Goal: Transaction & Acquisition: Purchase product/service

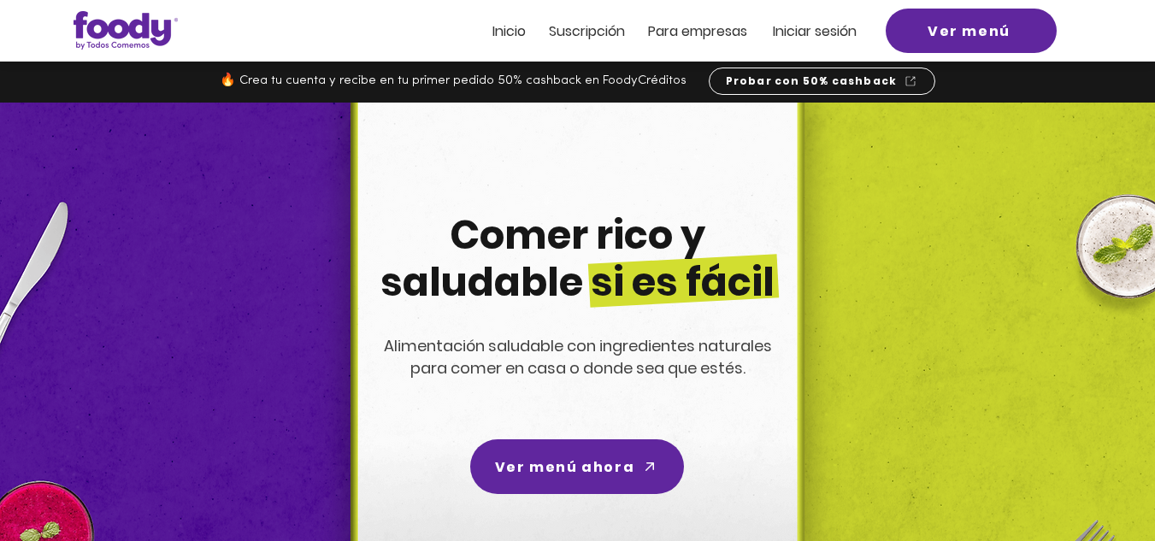
click at [813, 31] on span "Iniciar sesión" at bounding box center [815, 31] width 84 height 20
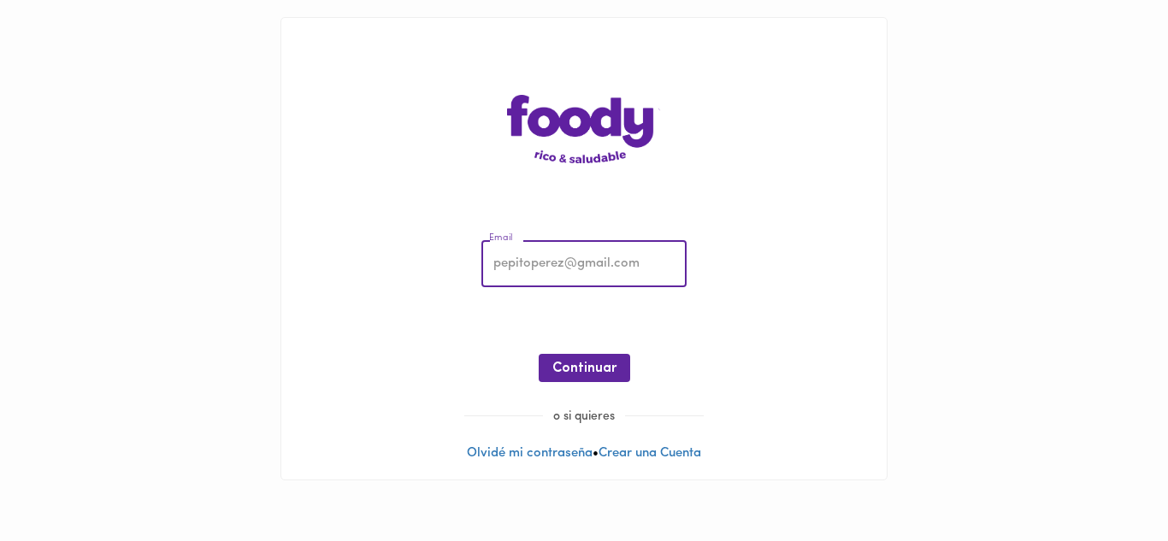
click at [608, 268] on input "email" at bounding box center [583, 264] width 205 height 47
type input "tatianasilvabarrera@gmail.com"
click at [591, 363] on span "Continuar" at bounding box center [584, 369] width 64 height 16
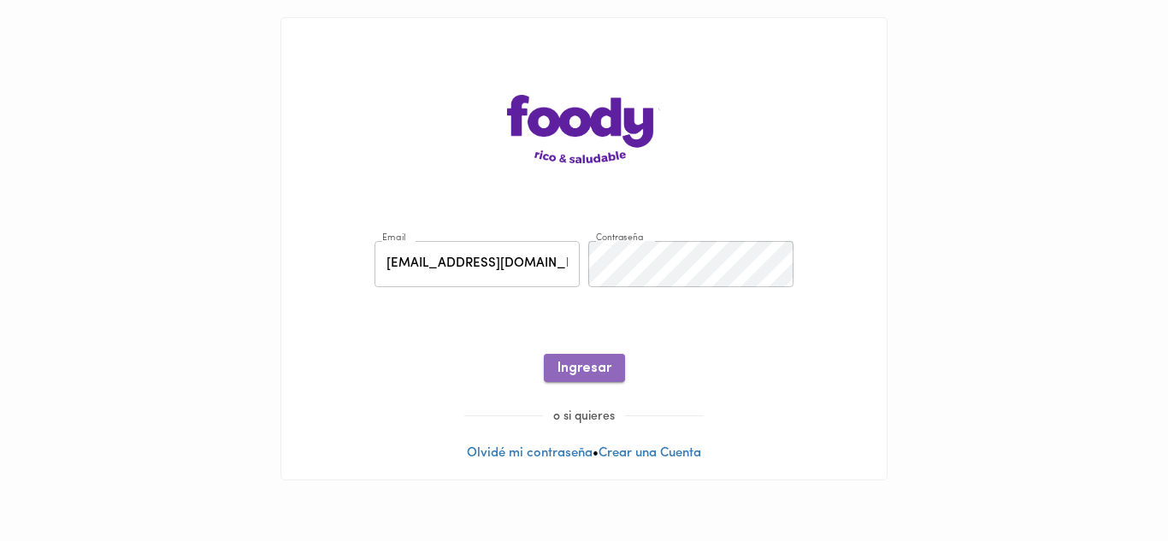
click at [591, 364] on span "Ingresar" at bounding box center [584, 369] width 54 height 16
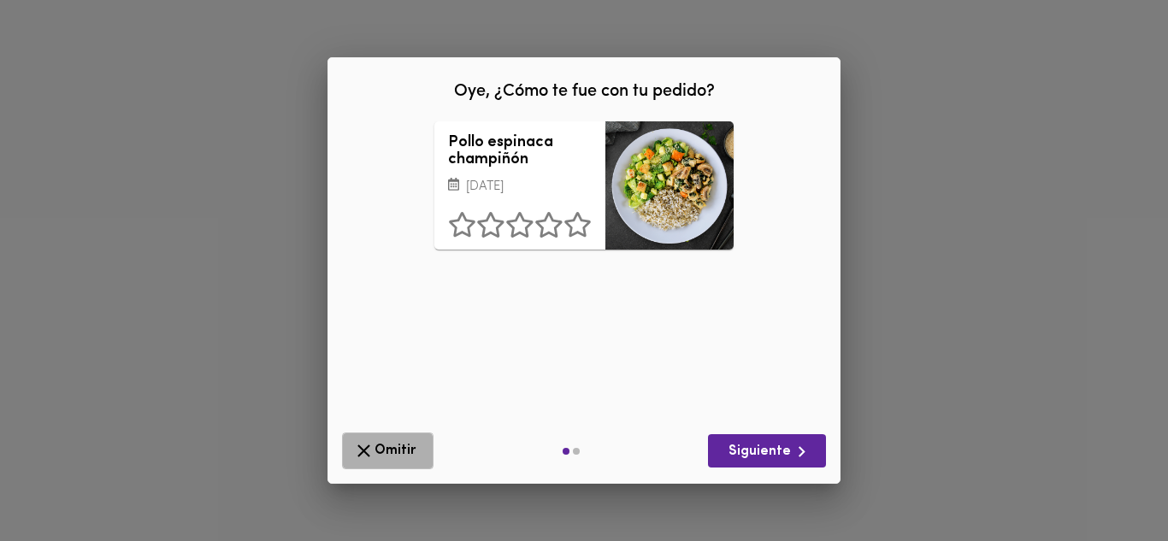
click at [366, 455] on icon "button" at bounding box center [363, 450] width 21 height 21
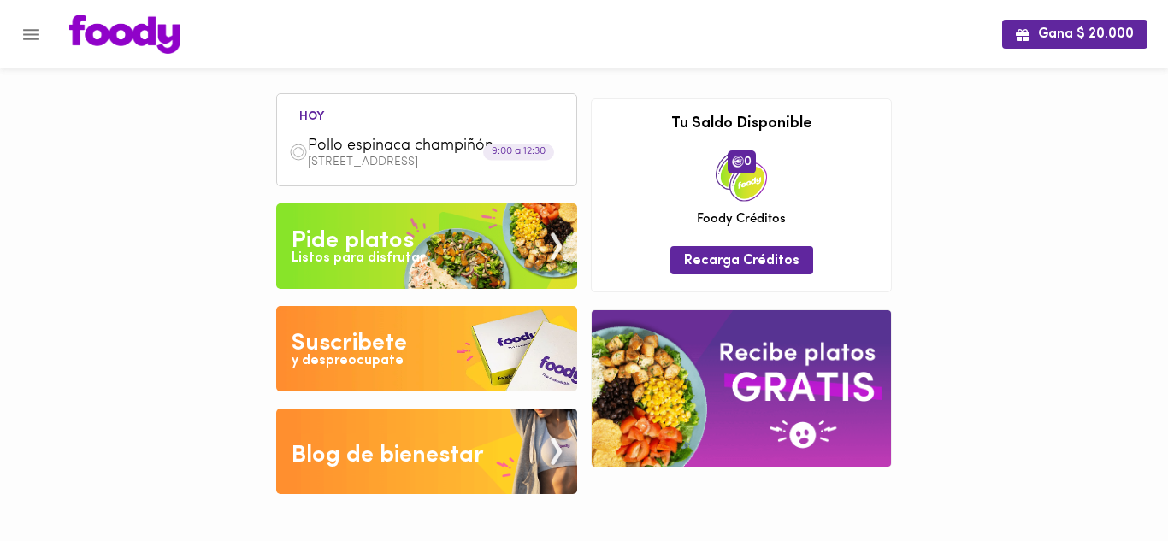
click at [381, 242] on div "Pide platos" at bounding box center [353, 241] width 122 height 34
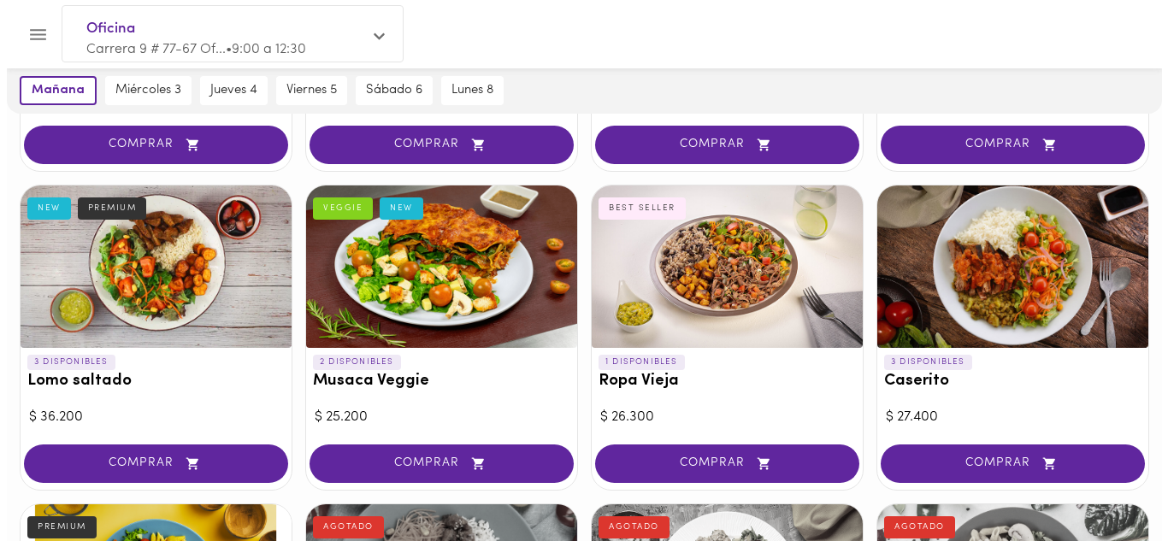
scroll to position [377, 0]
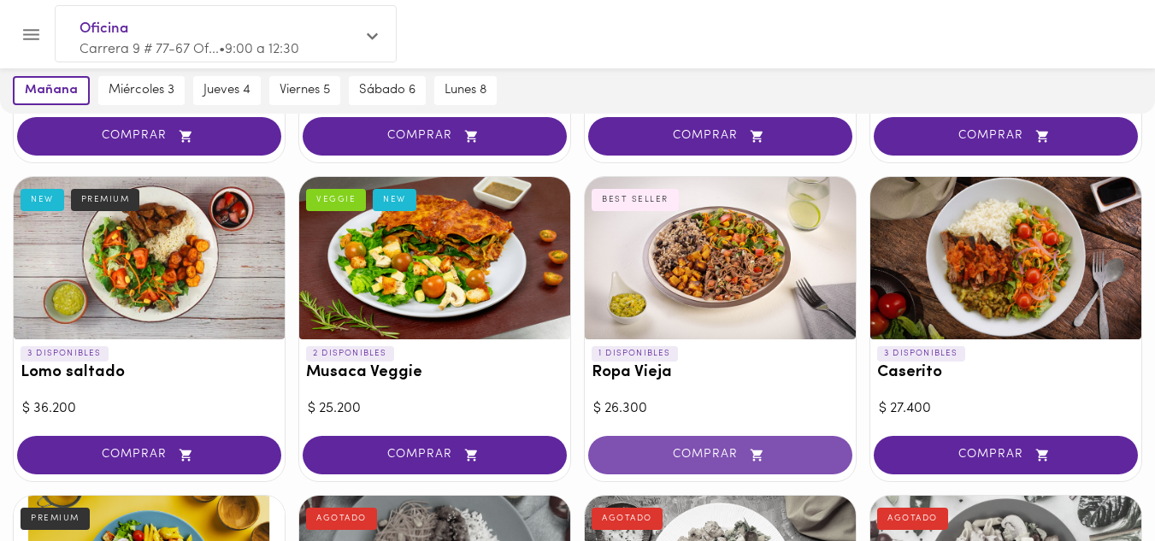
click at [695, 454] on span "COMPRAR" at bounding box center [720, 455] width 221 height 15
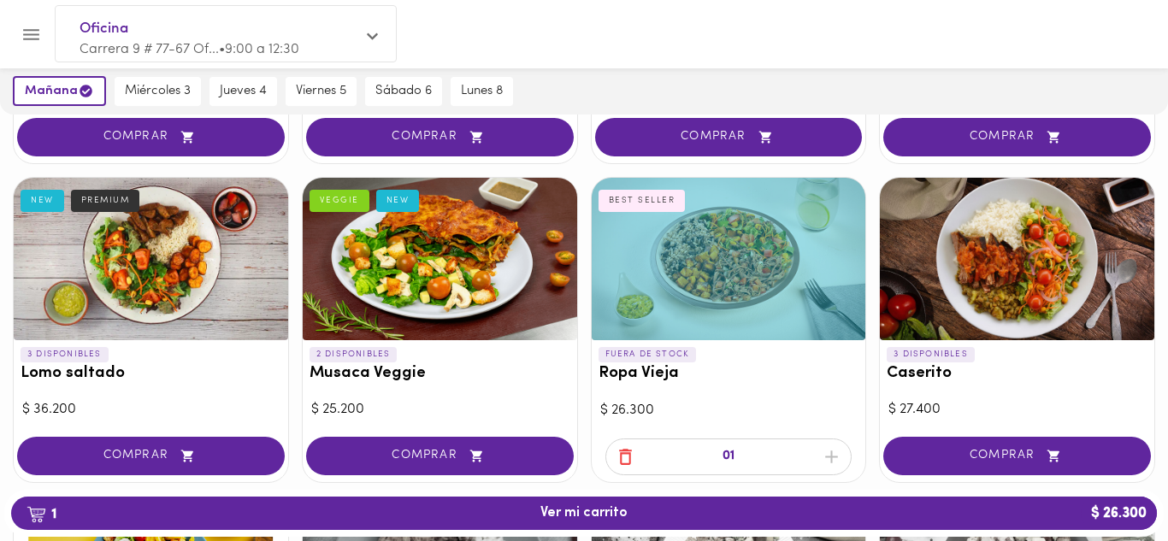
scroll to position [378, 0]
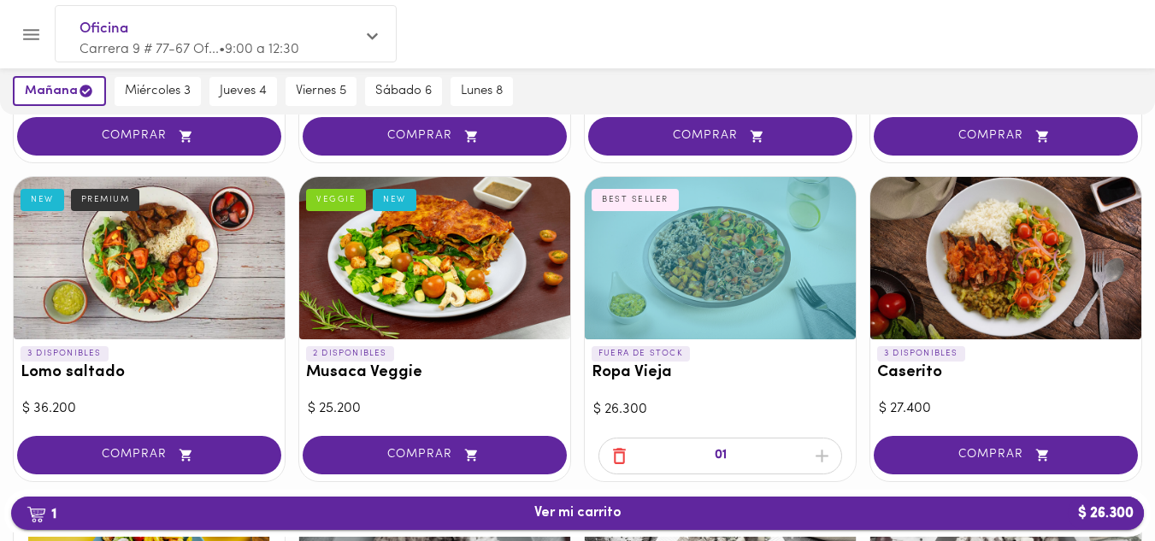
click at [616, 512] on span "1 Ver mi carrito $ 26.300" at bounding box center [577, 513] width 87 height 16
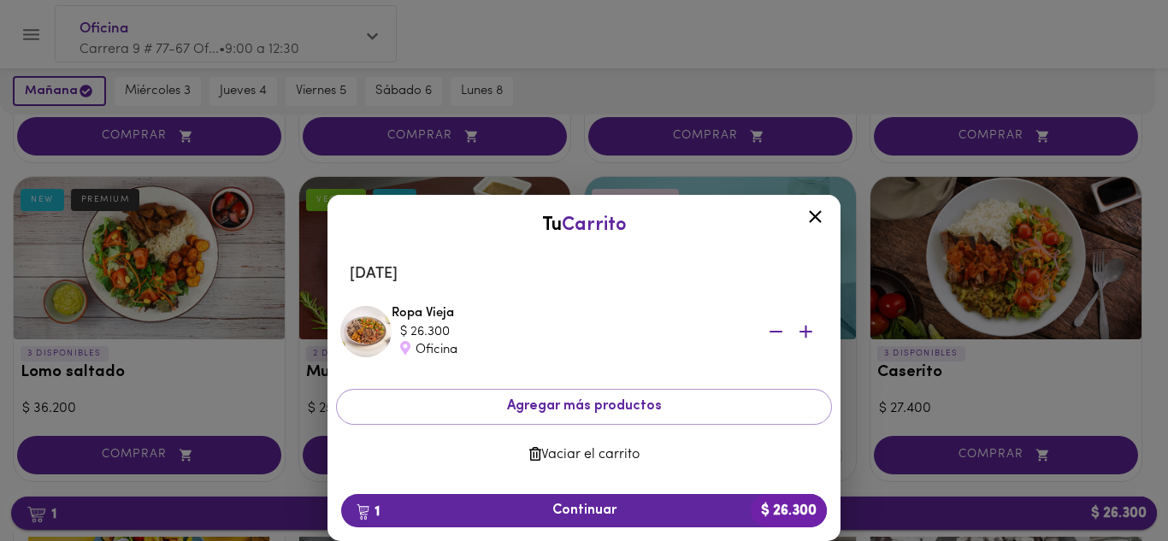
click at [616, 512] on span "1 Continuar $ 26.300" at bounding box center [584, 511] width 458 height 16
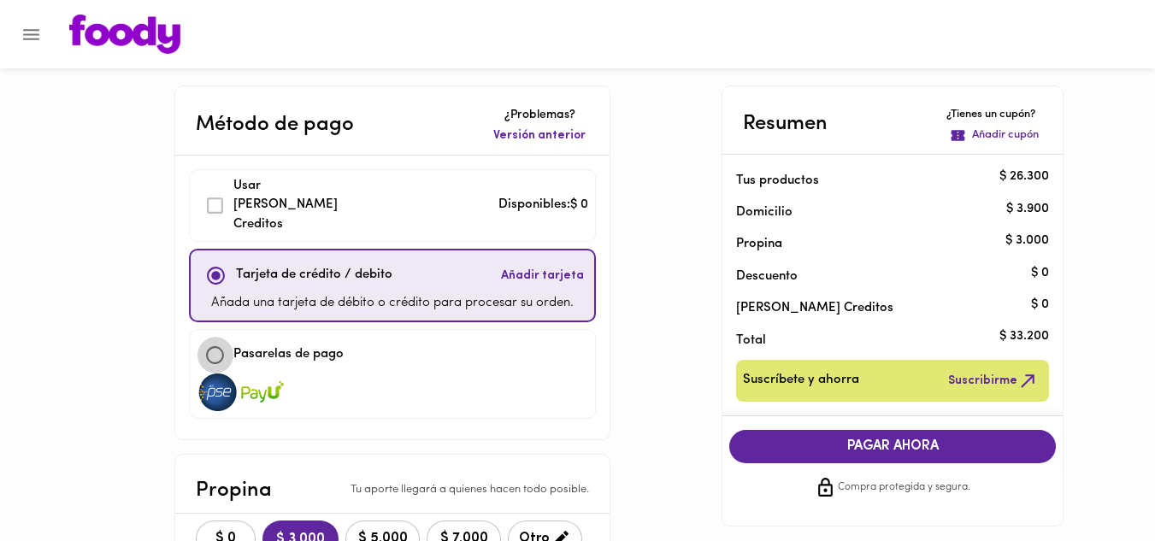
click at [215, 340] on input "checkbox" at bounding box center [215, 355] width 37 height 37
checkbox input "true"
checkbox input "false"
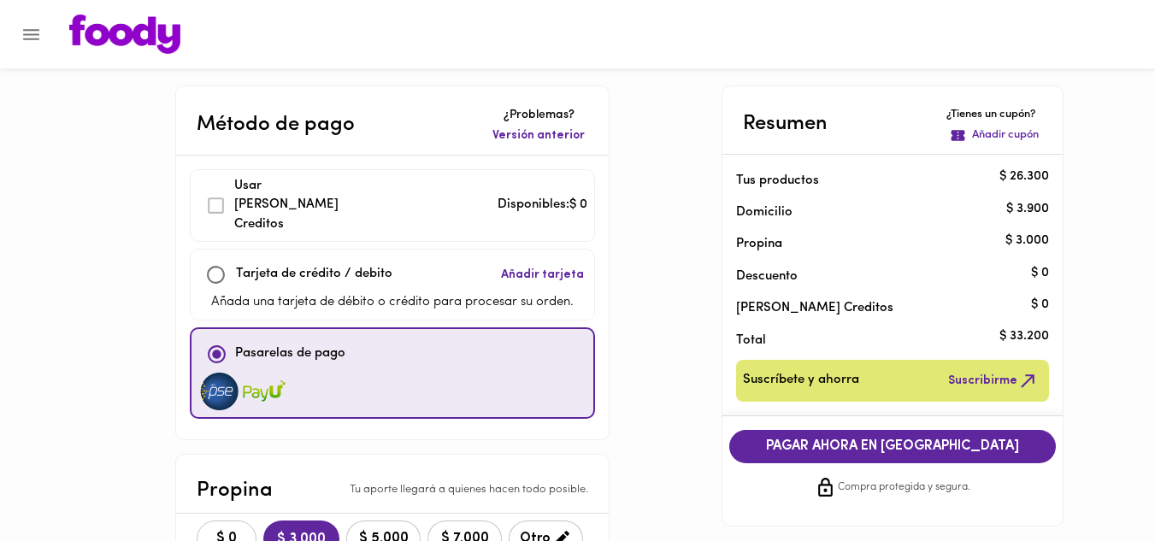
click at [221, 531] on span "$ 0" at bounding box center [227, 539] width 38 height 16
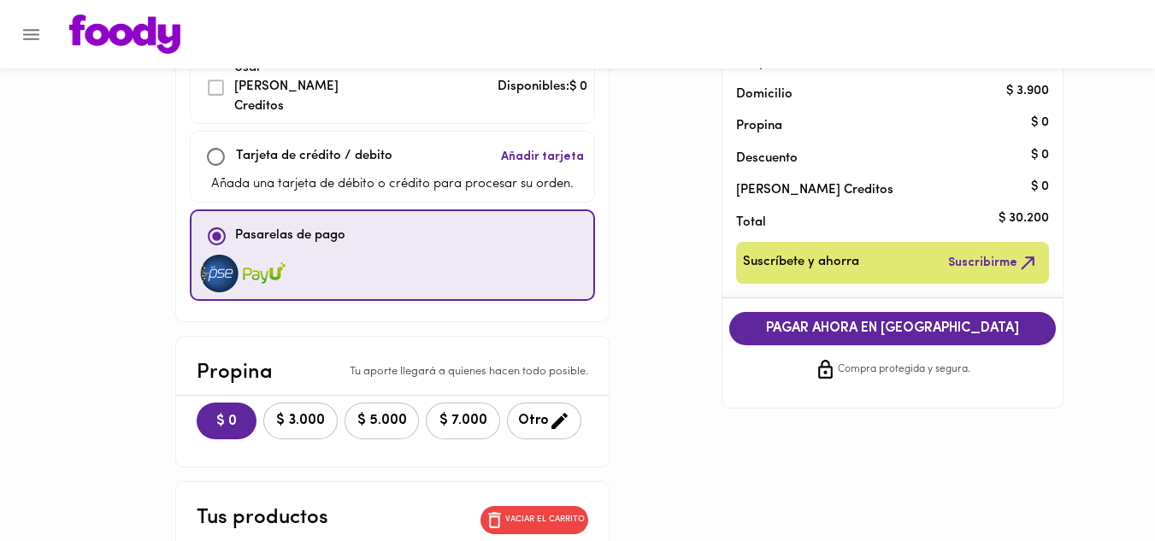
scroll to position [112, 0]
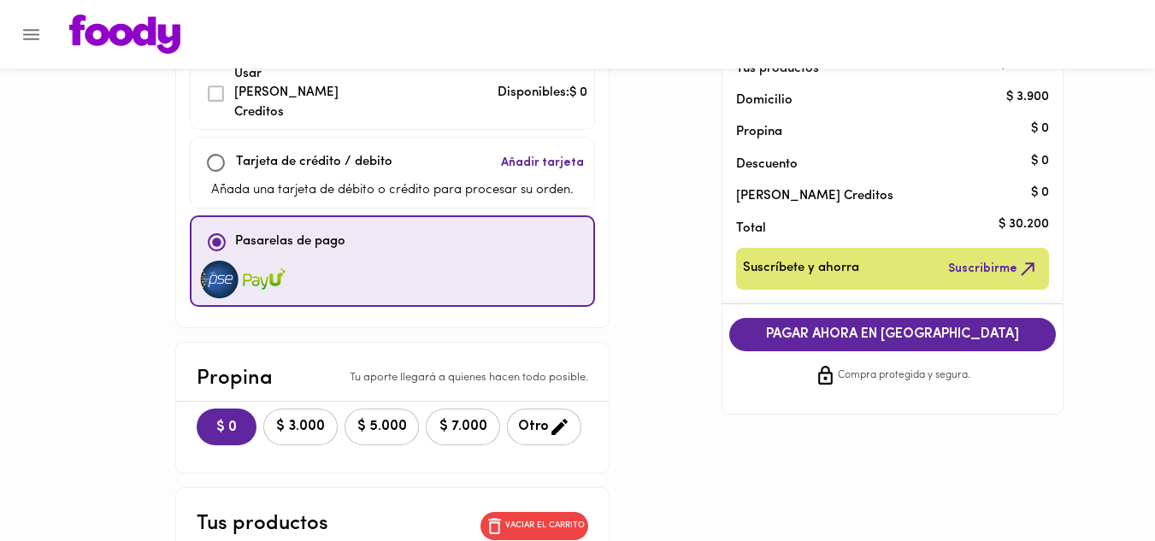
click at [952, 327] on span "PAGAR AHORA EN PASARELA" at bounding box center [892, 335] width 292 height 16
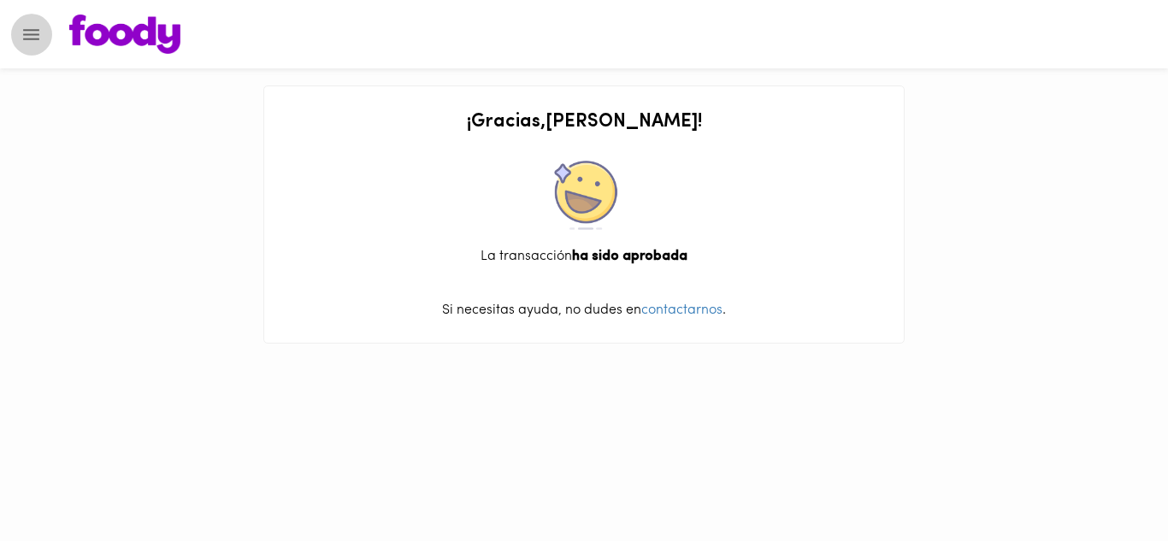
click at [35, 37] on icon "Menu" at bounding box center [31, 34] width 21 height 21
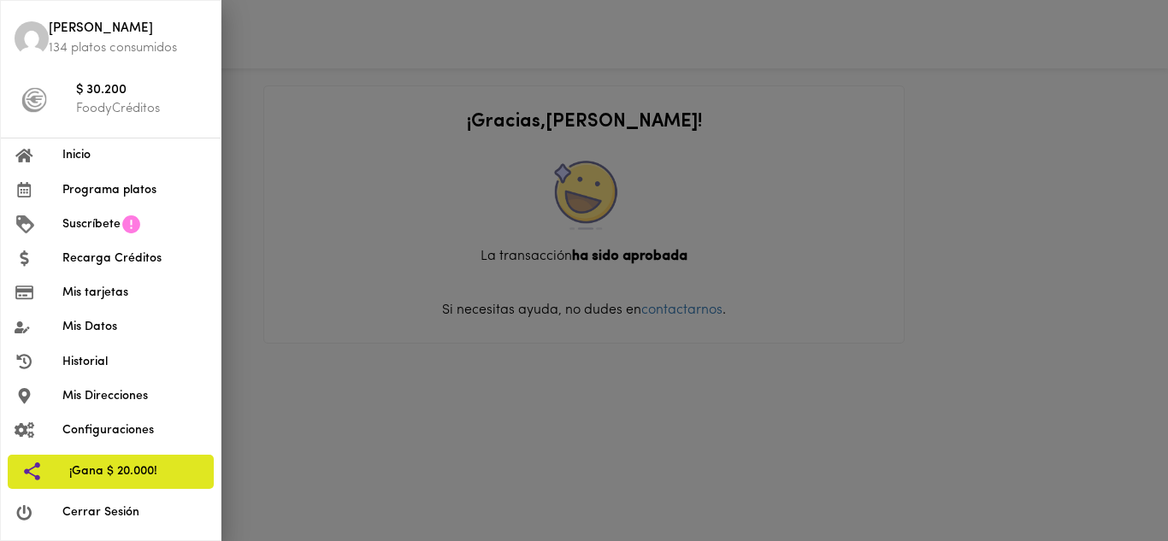
click at [100, 189] on span "Programa platos" at bounding box center [134, 190] width 145 height 18
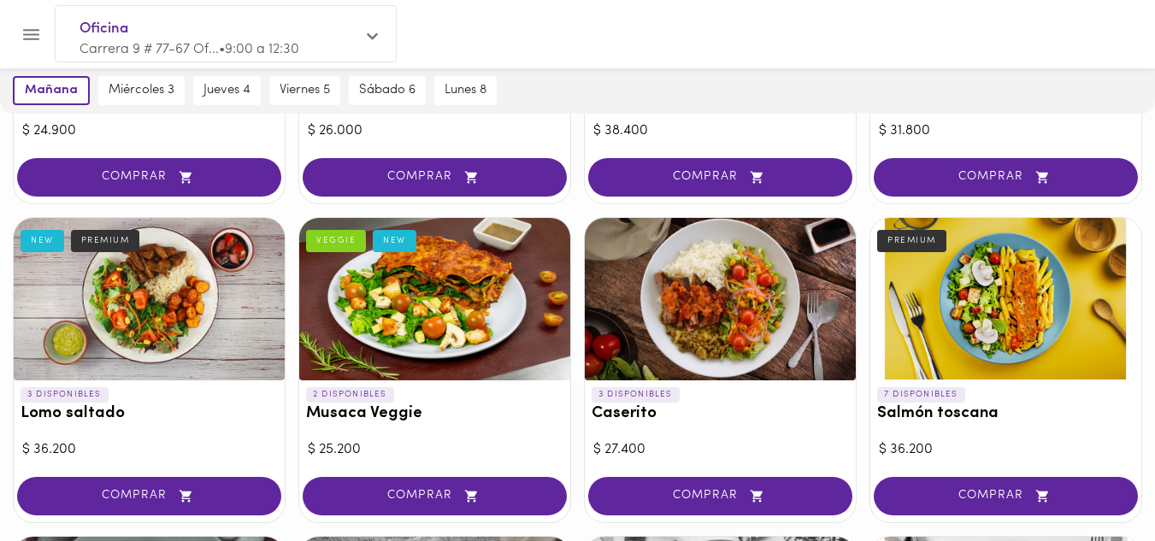
scroll to position [340, 0]
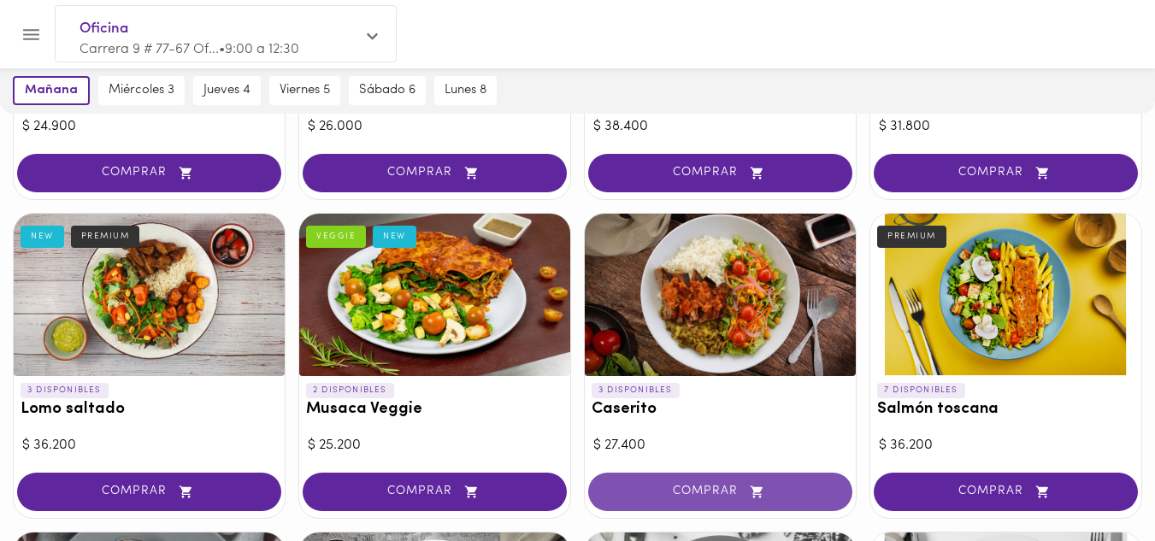
click at [698, 492] on span "COMPRAR" at bounding box center [720, 492] width 221 height 15
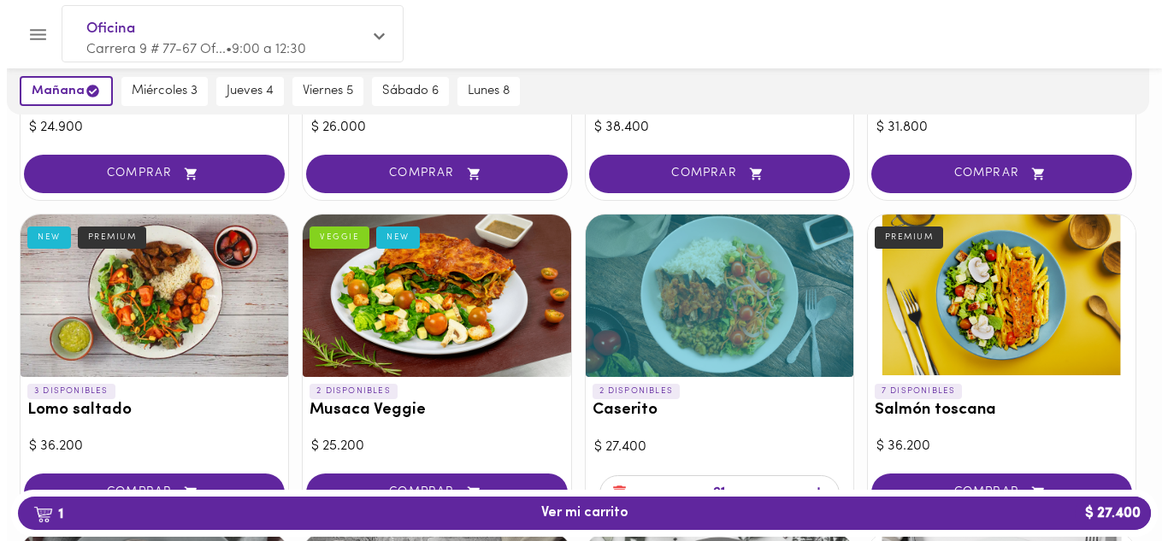
scroll to position [341, 0]
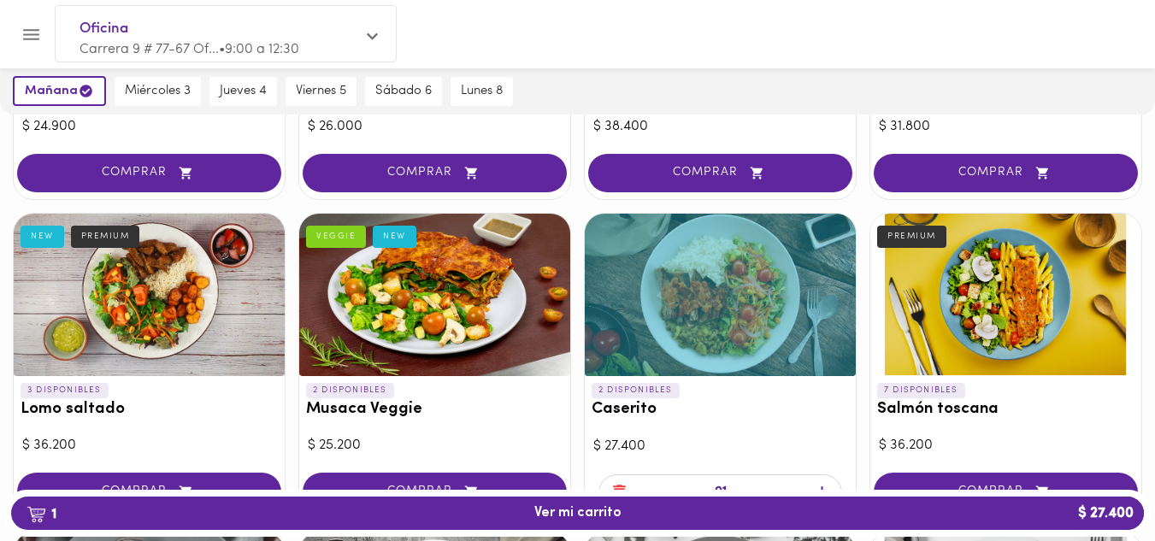
click at [711, 298] on div at bounding box center [720, 295] width 271 height 162
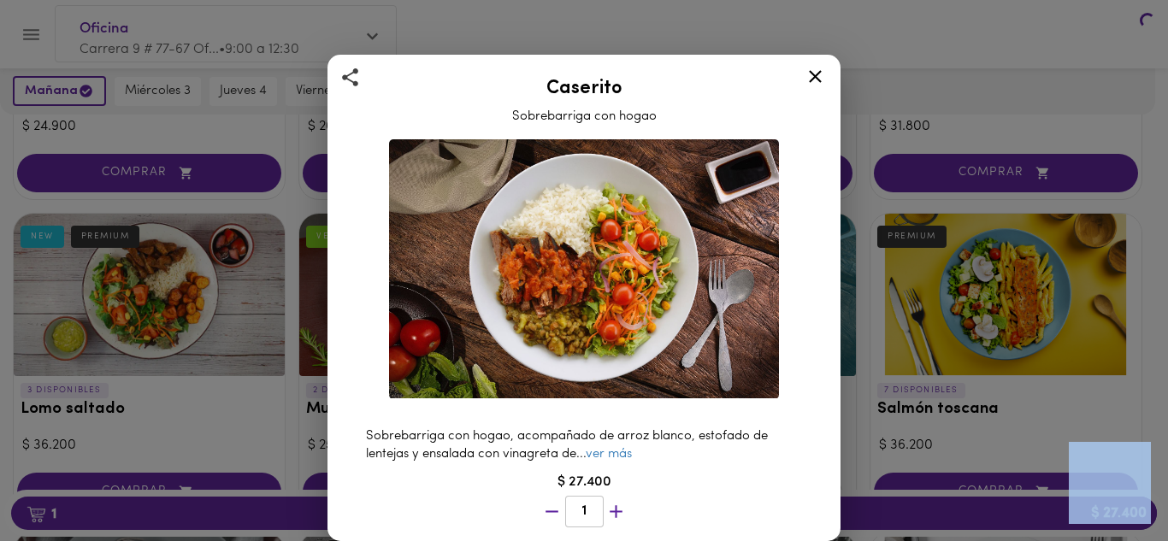
click at [711, 298] on div "Caserito Sobrebarriga con hogao Sobrebarriga con hogao, acompañado de arroz bla…" at bounding box center [584, 270] width 1168 height 541
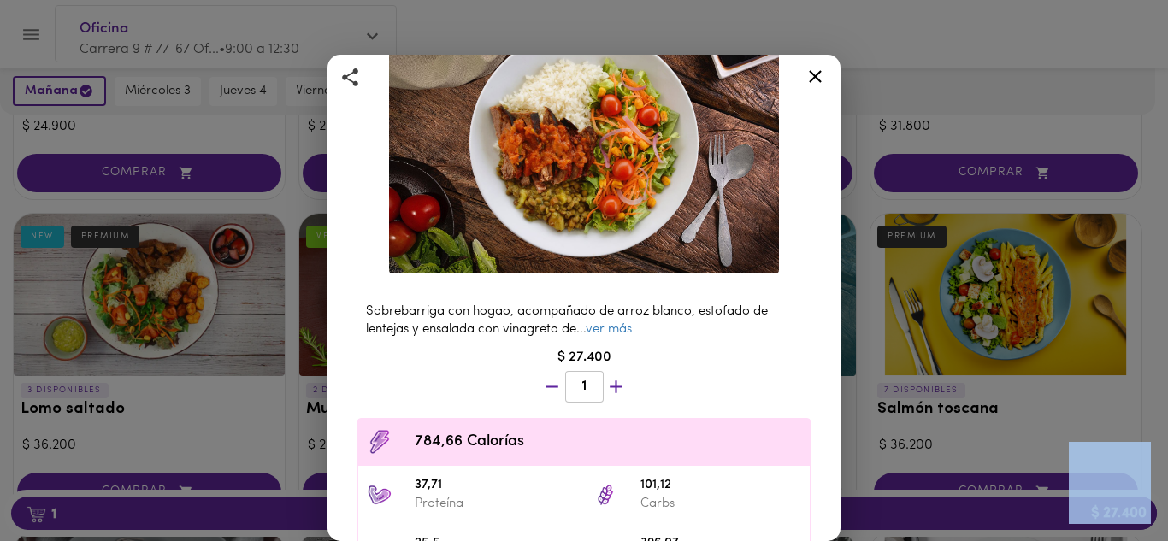
scroll to position [110, 0]
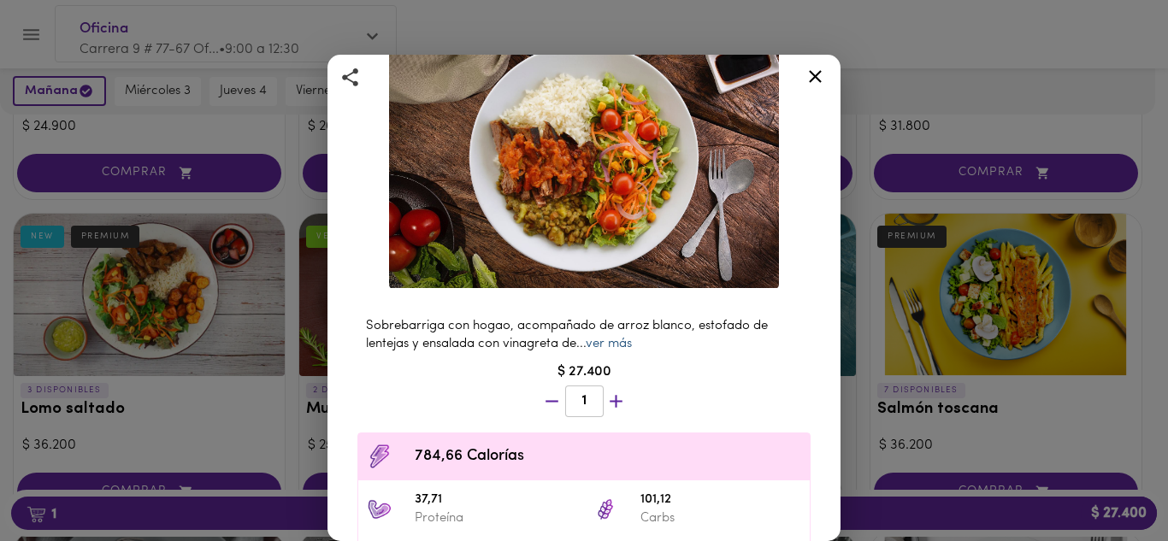
click at [623, 338] on link "ver más" at bounding box center [609, 344] width 46 height 13
click at [809, 80] on icon at bounding box center [815, 76] width 21 height 21
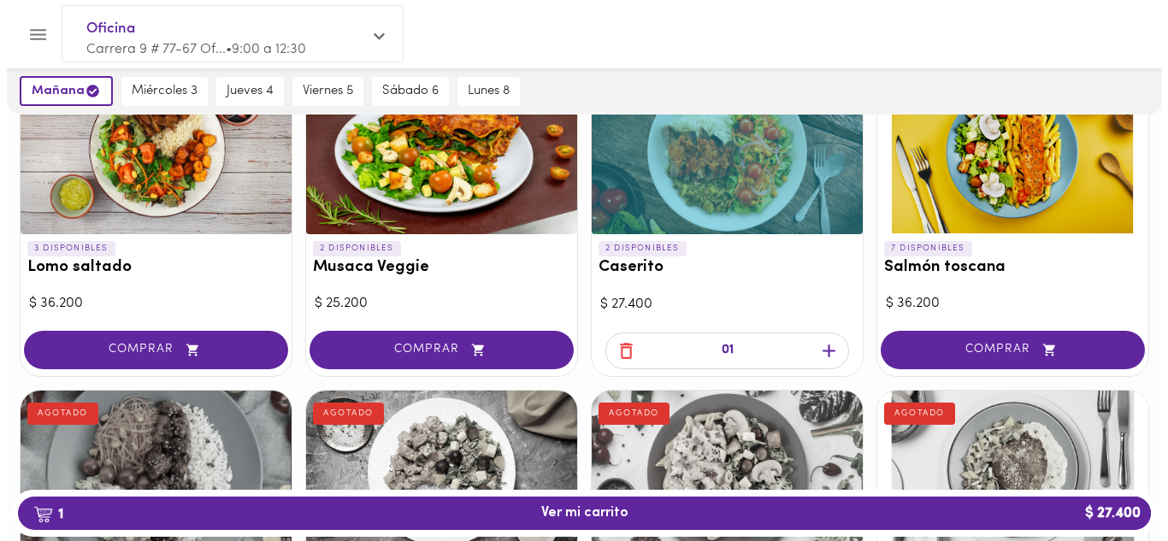
scroll to position [487, 0]
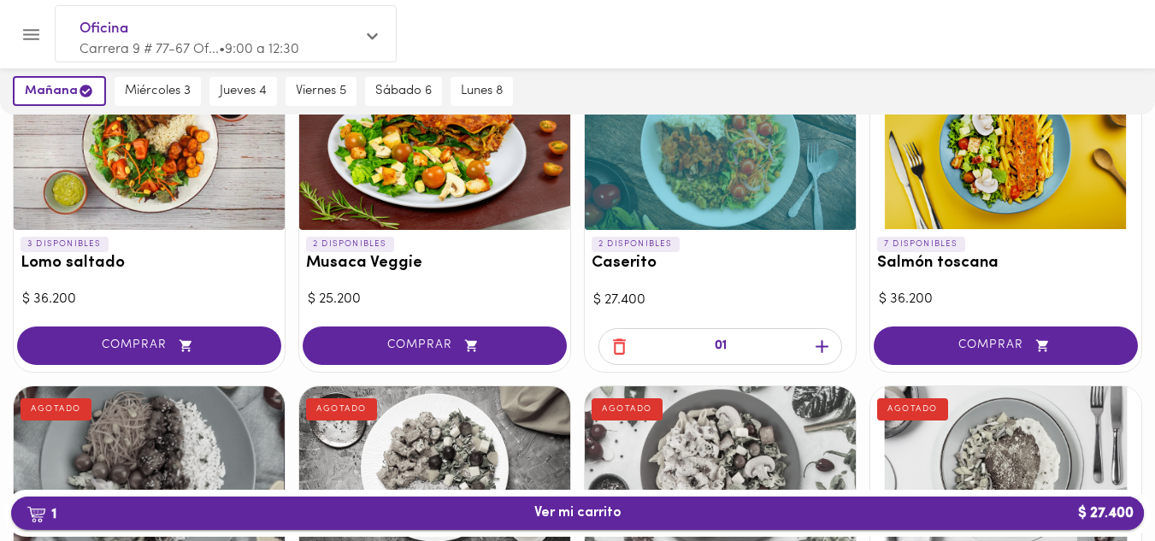
click at [606, 514] on span "1 Ver mi carrito $ 27.400" at bounding box center [577, 513] width 87 height 16
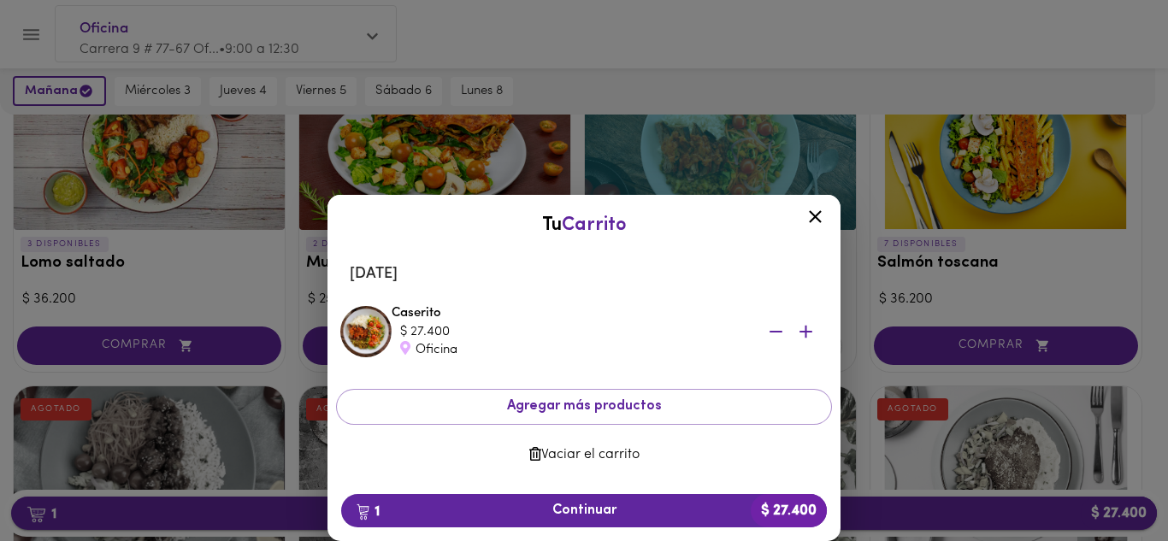
click at [606, 514] on span "1 Continuar $ 27.400" at bounding box center [584, 511] width 458 height 16
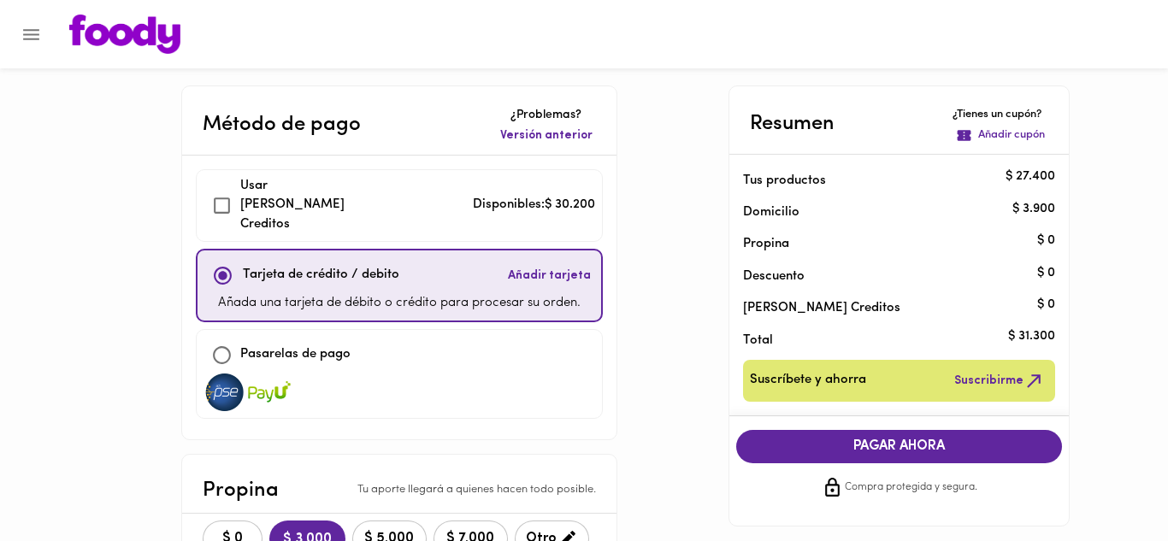
checkbox input "true"
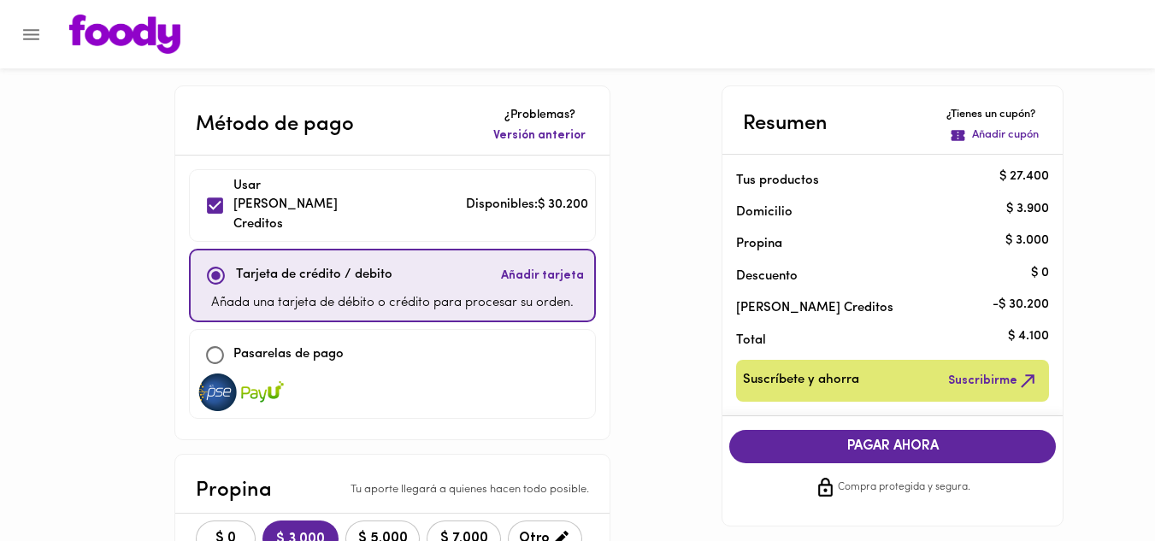
click at [221, 337] on input "checkbox" at bounding box center [215, 355] width 37 height 37
checkbox input "true"
checkbox input "false"
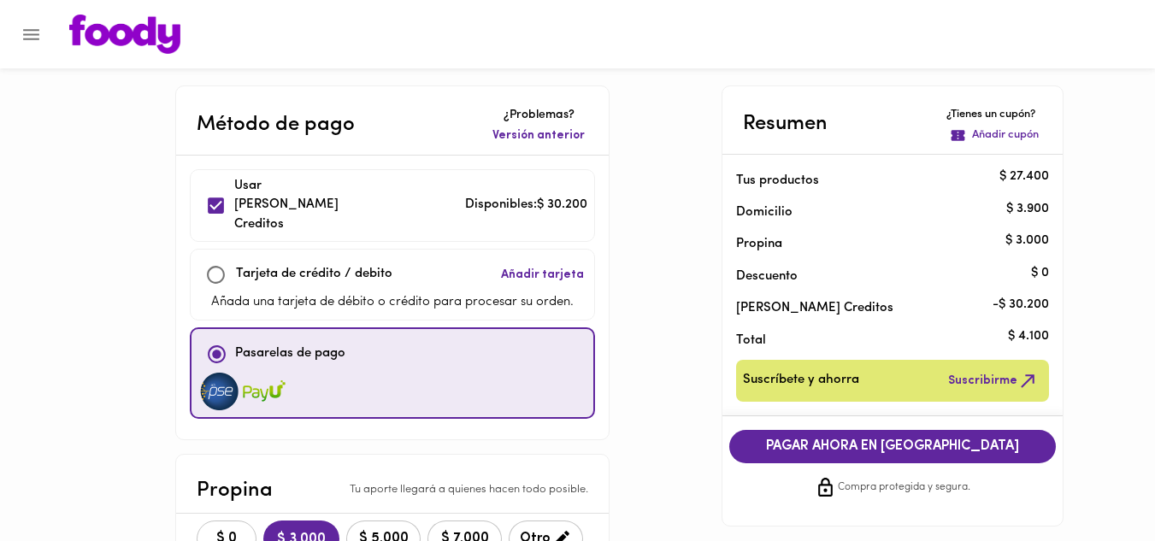
click at [228, 531] on span "$ 0" at bounding box center [227, 539] width 38 height 16
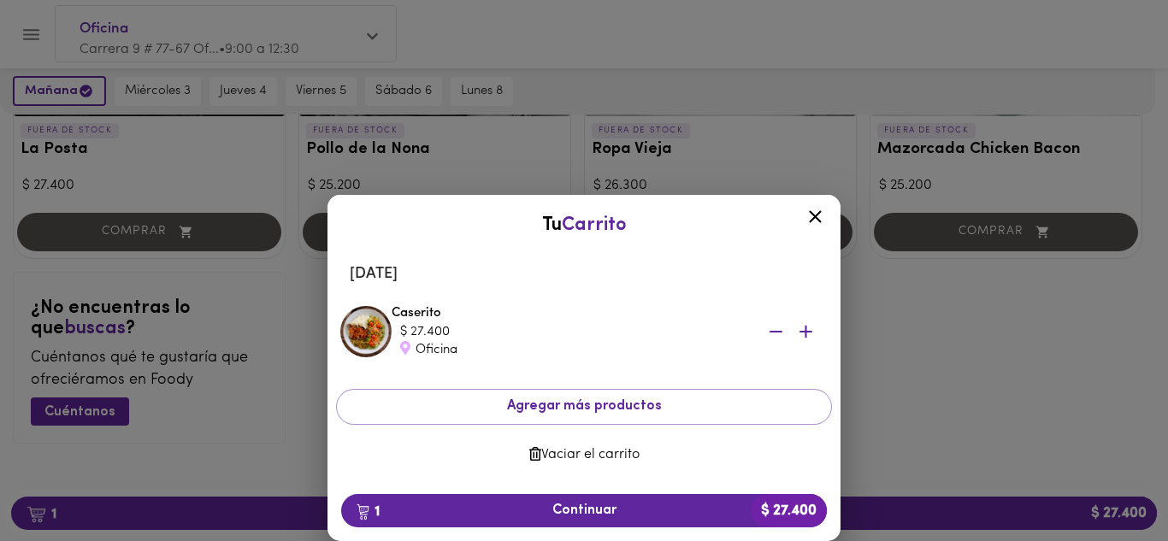
scroll to position [1878, 0]
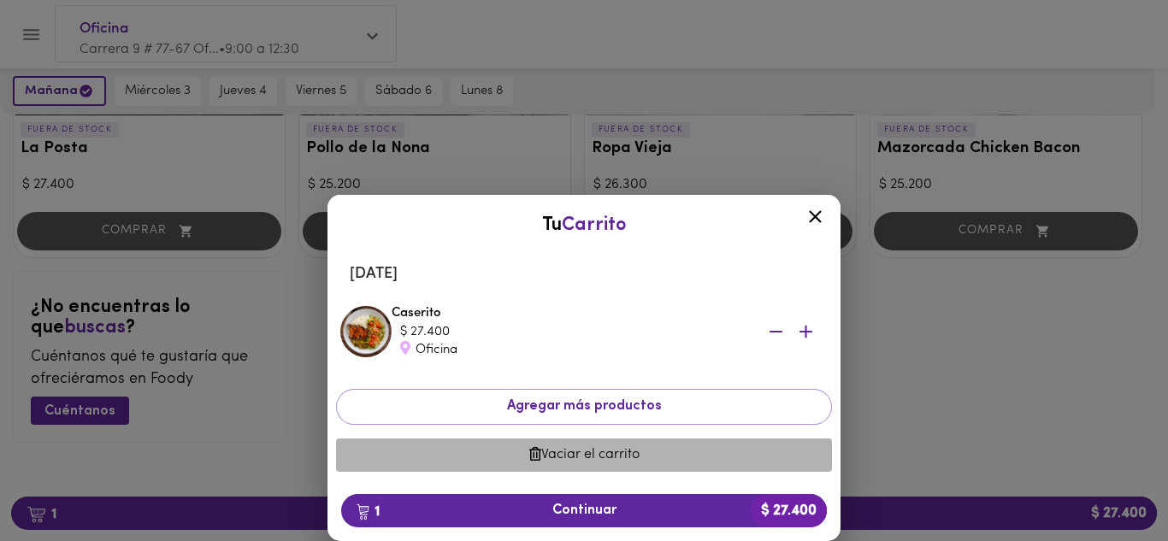
click at [607, 450] on span "Vaciar el carrito" at bounding box center [584, 455] width 469 height 16
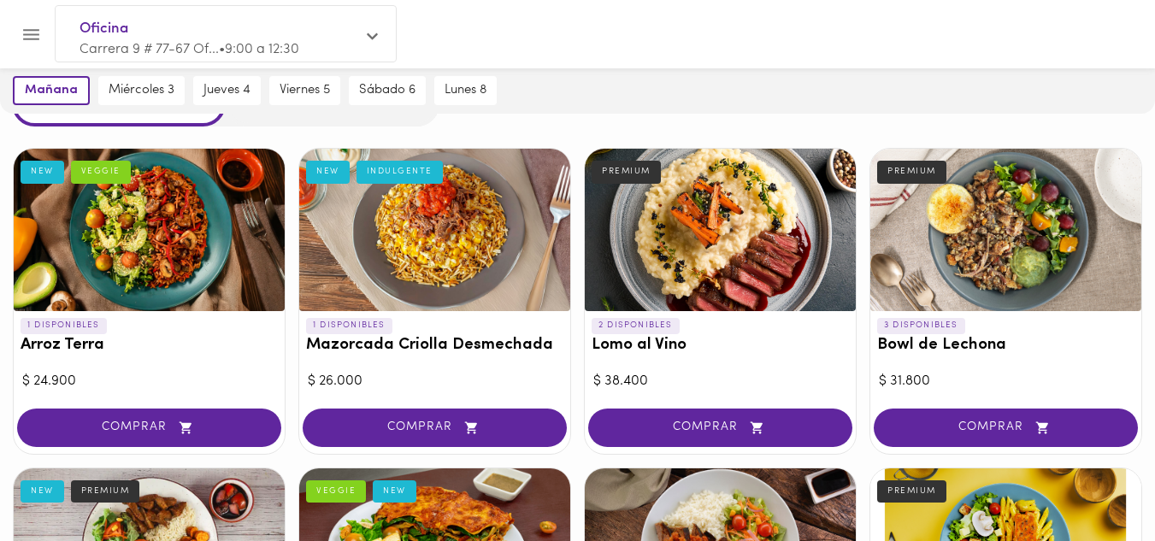
scroll to position [81, 0]
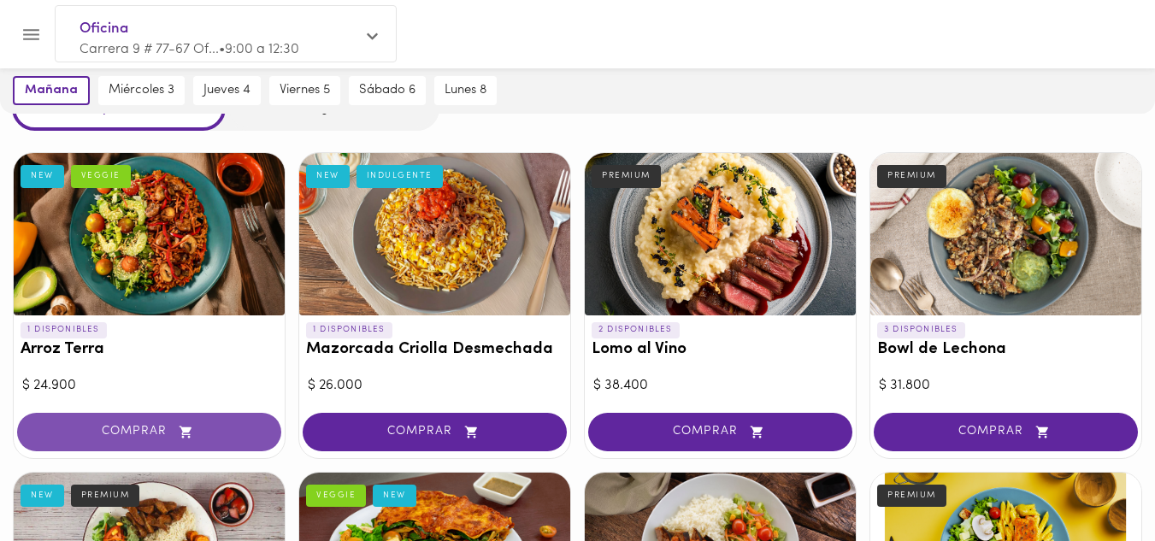
click at [136, 431] on span "COMPRAR" at bounding box center [148, 432] width 221 height 15
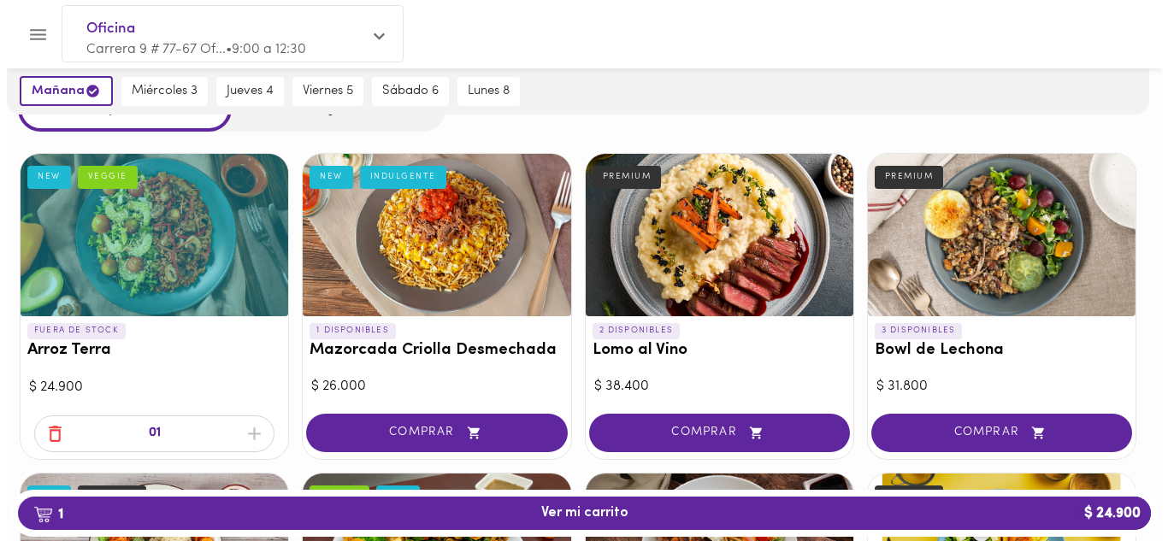
scroll to position [82, 0]
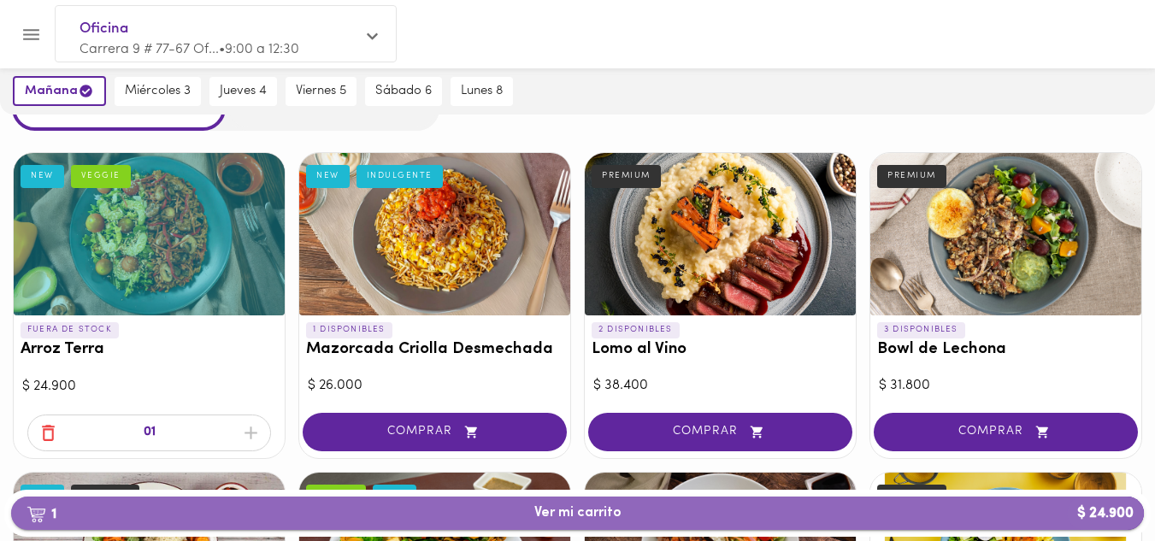
click at [569, 506] on span "1 Ver mi carrito $ 24.900" at bounding box center [577, 513] width 87 height 16
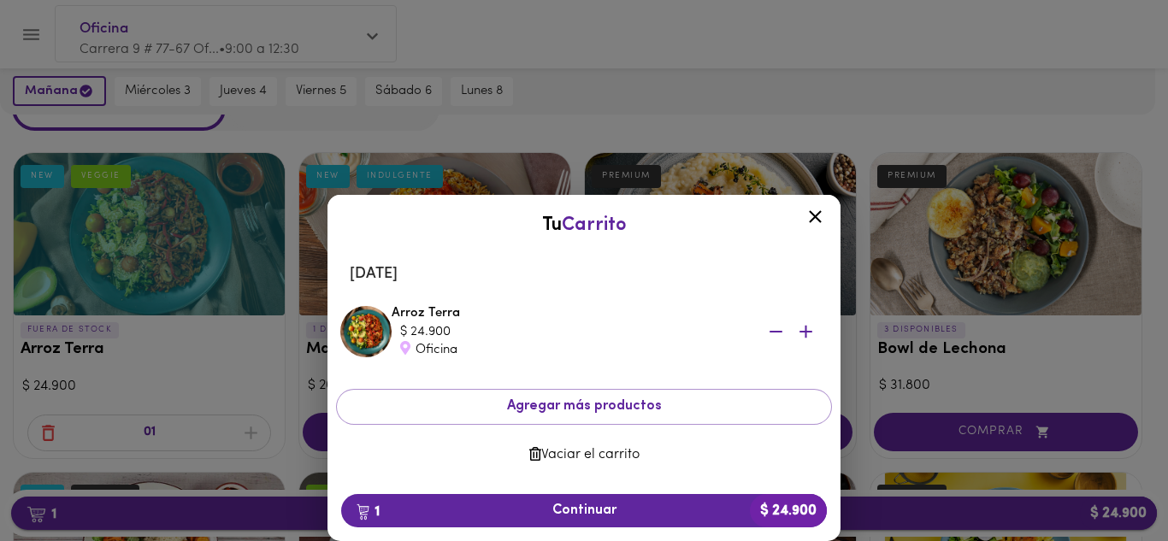
click at [569, 506] on span "1 Continuar $ 24.900" at bounding box center [584, 511] width 458 height 16
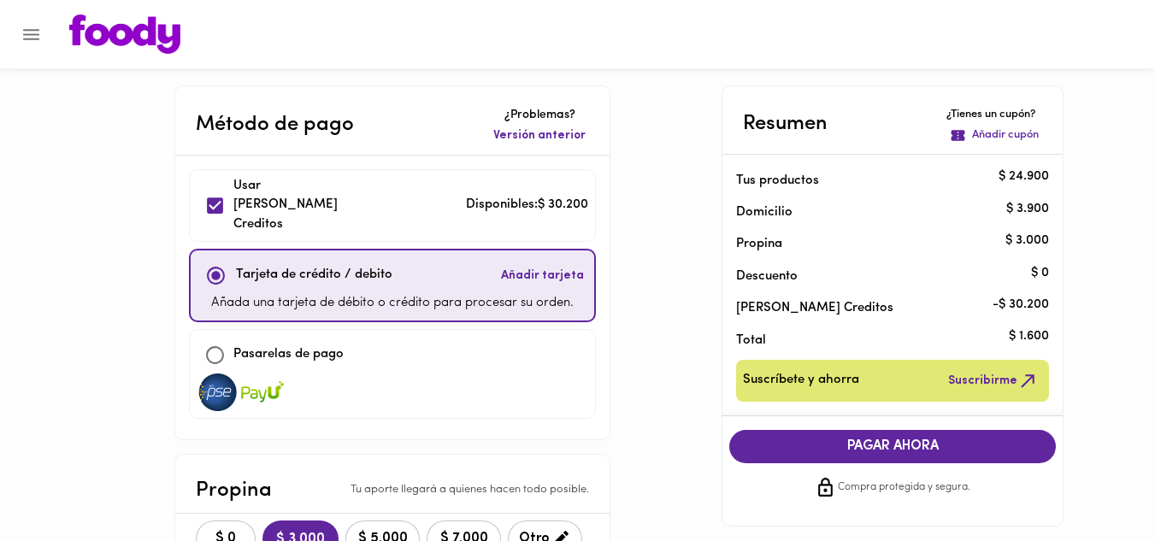
click at [215, 337] on input "checkbox" at bounding box center [215, 355] width 37 height 37
checkbox input "true"
checkbox input "false"
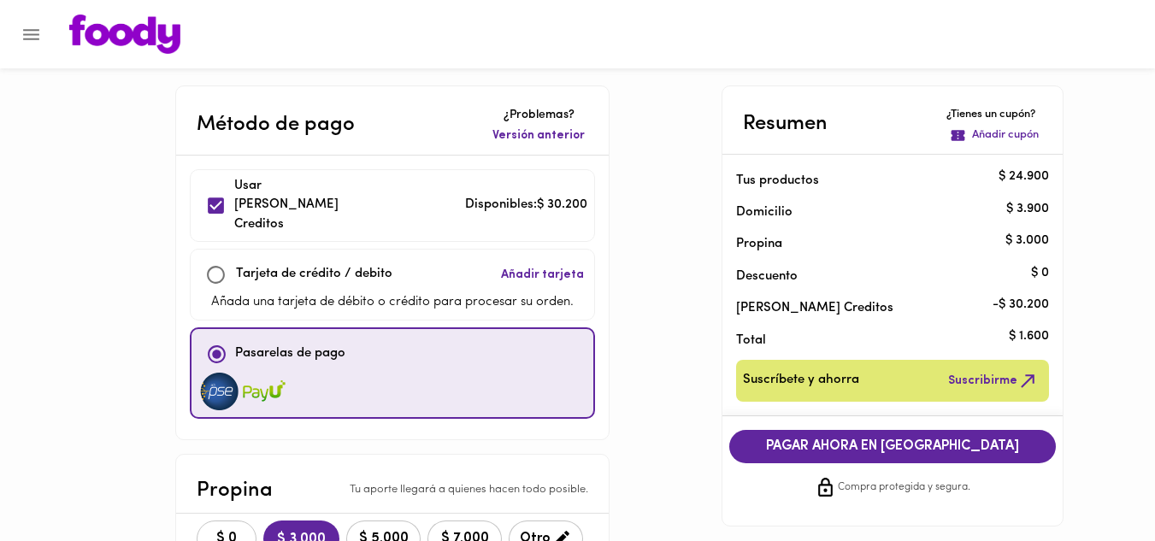
click at [229, 531] on span "$ 0" at bounding box center [227, 539] width 38 height 16
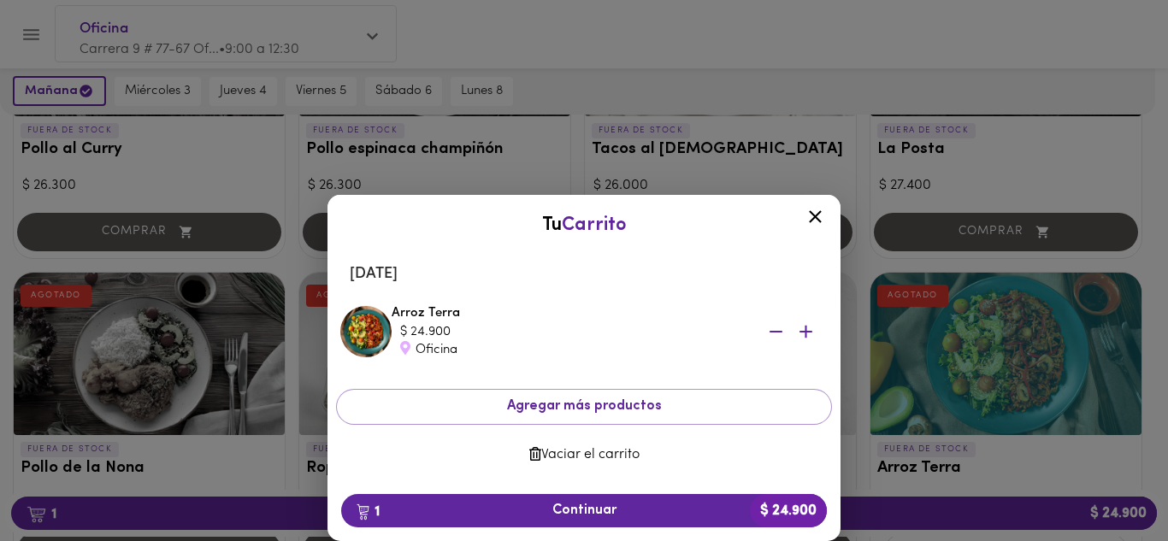
scroll to position [1559, 0]
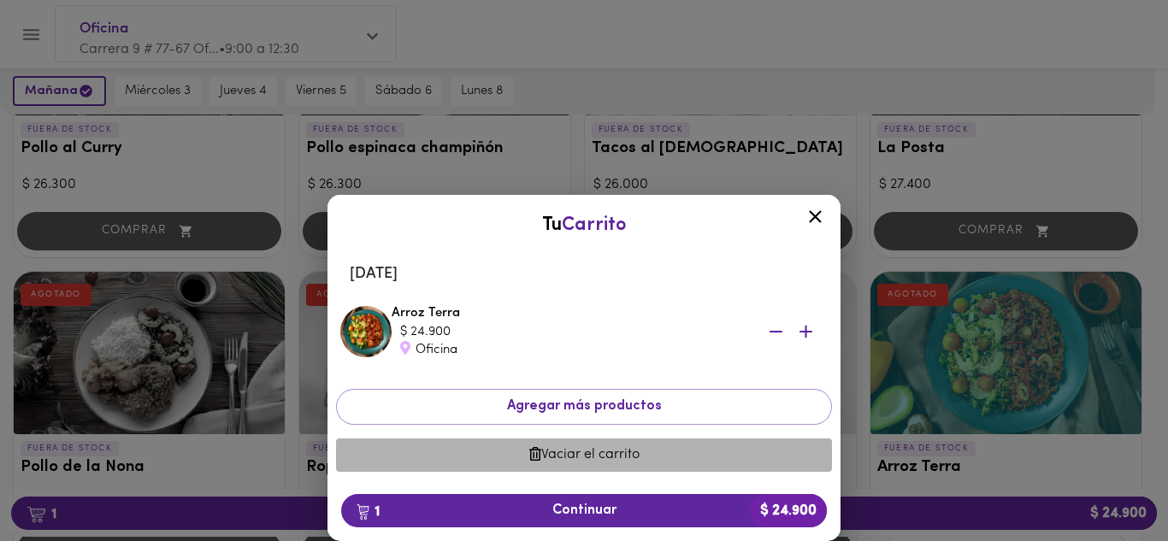
click at [553, 453] on span "Vaciar el carrito" at bounding box center [584, 455] width 469 height 16
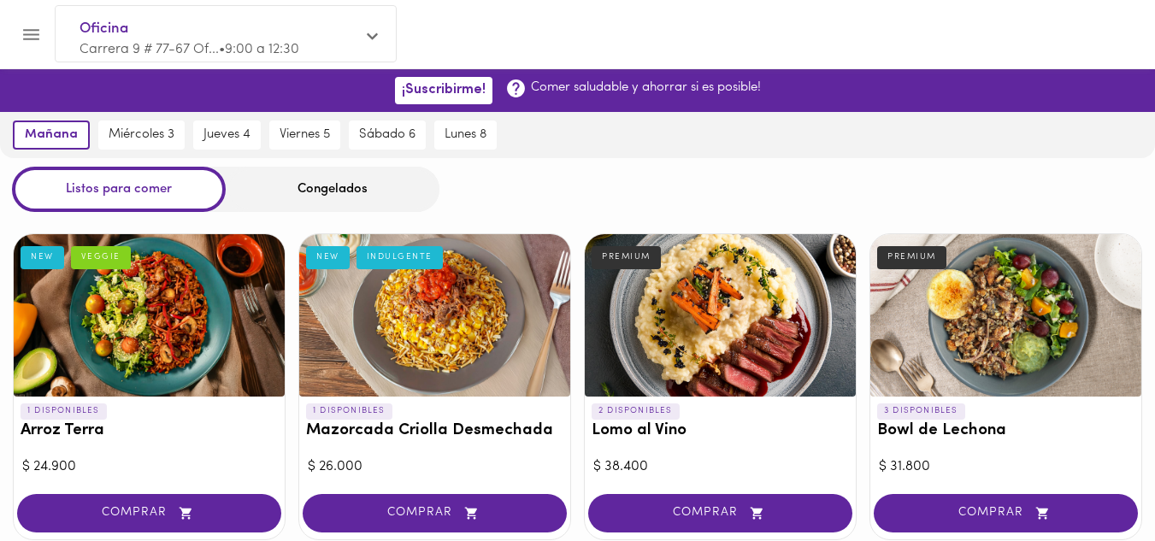
click at [148, 325] on div at bounding box center [149, 315] width 271 height 162
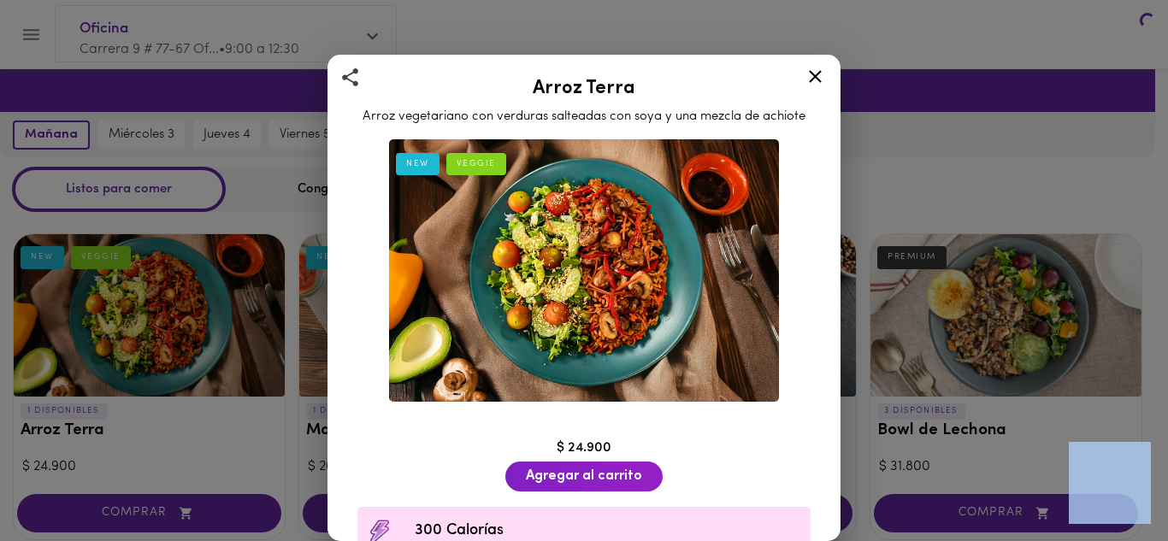
click at [148, 325] on div "Arroz Terra Arroz vegetariano con verduras salteadas con soya y una mezcla de a…" at bounding box center [584, 270] width 1168 height 541
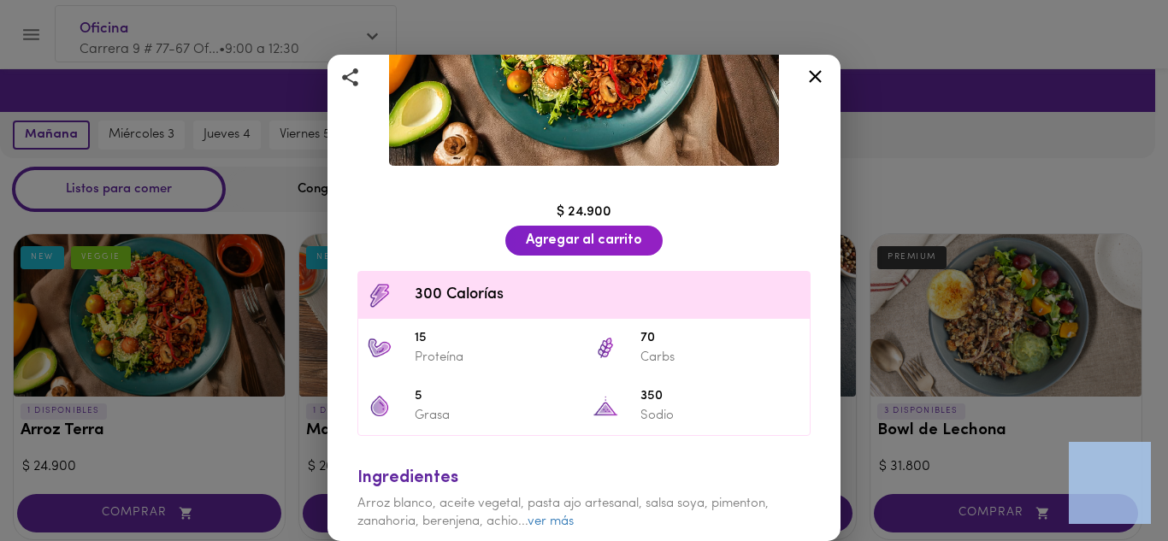
scroll to position [241, 0]
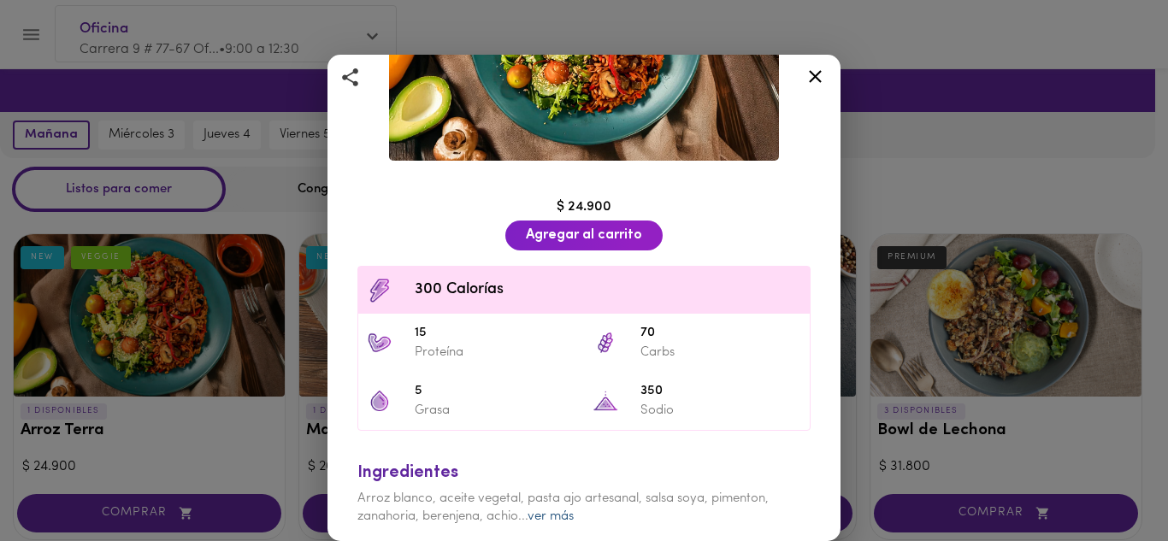
click at [550, 510] on link "ver más" at bounding box center [551, 516] width 46 height 13
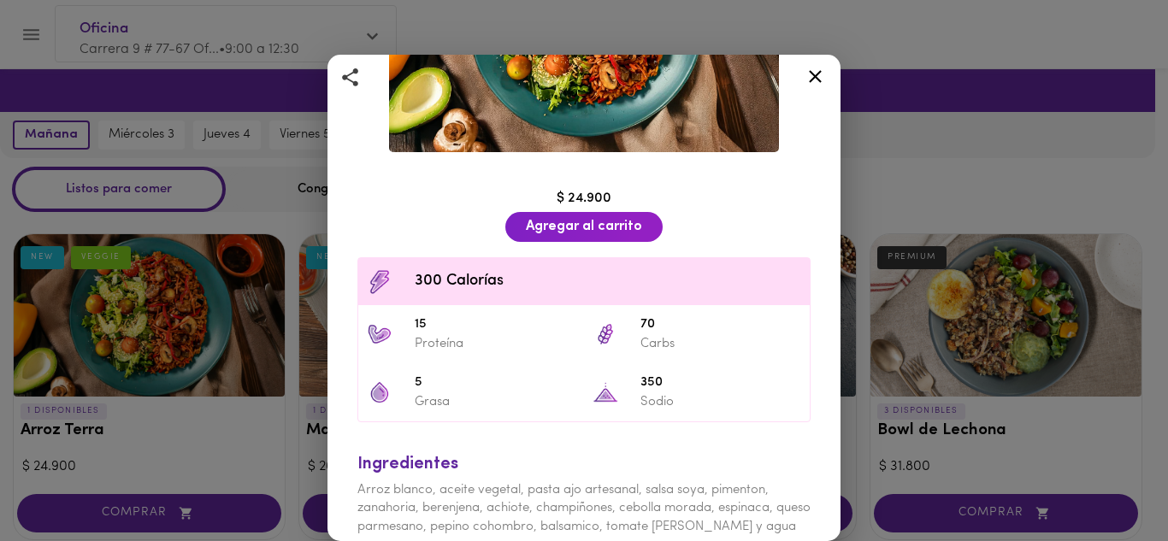
scroll to position [260, 0]
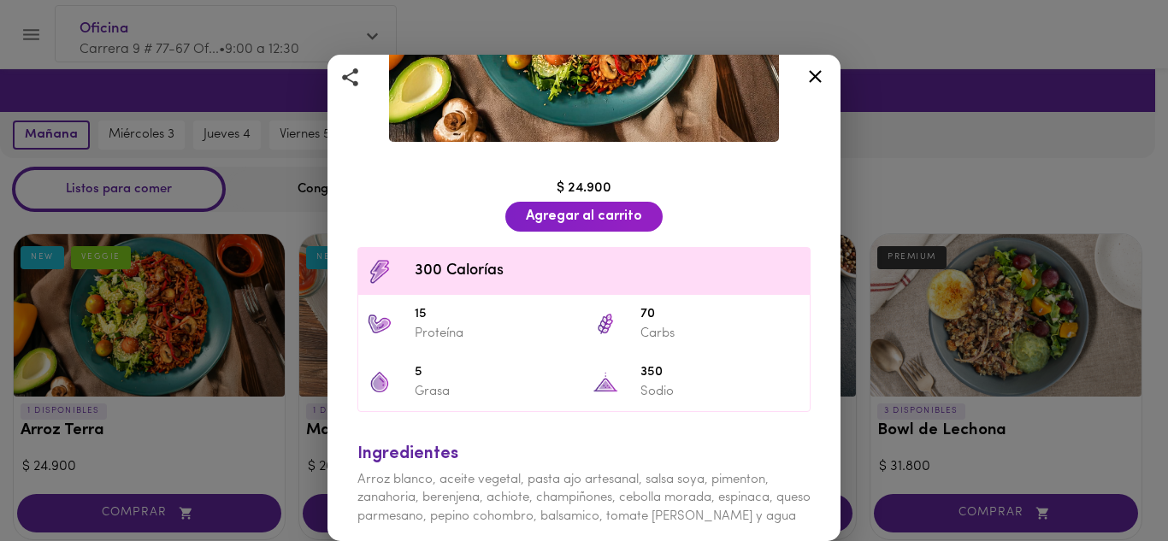
click at [810, 75] on icon at bounding box center [815, 76] width 21 height 21
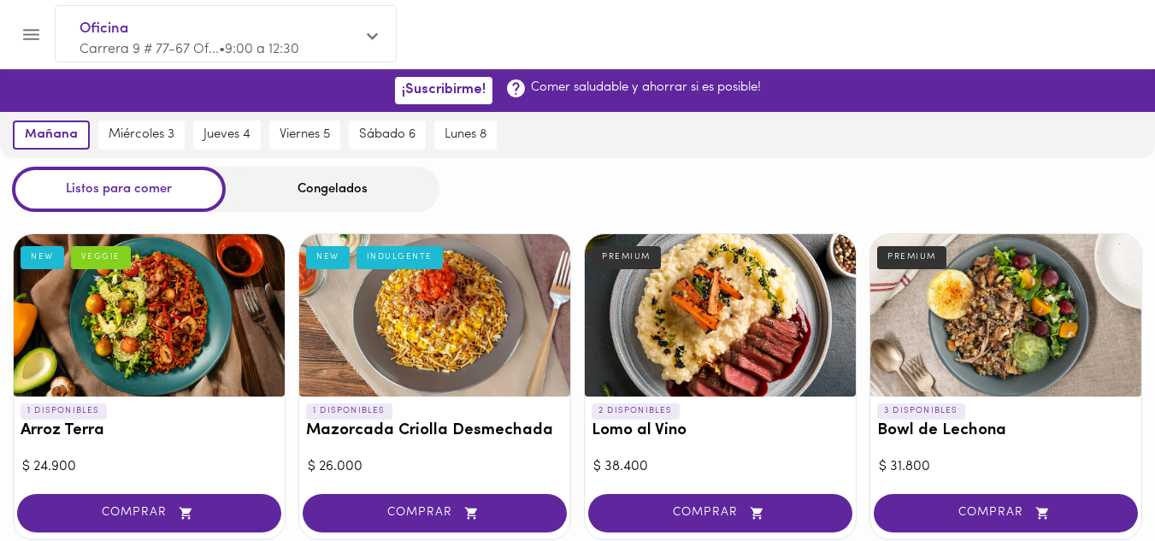
click at [431, 308] on div at bounding box center [434, 315] width 271 height 162
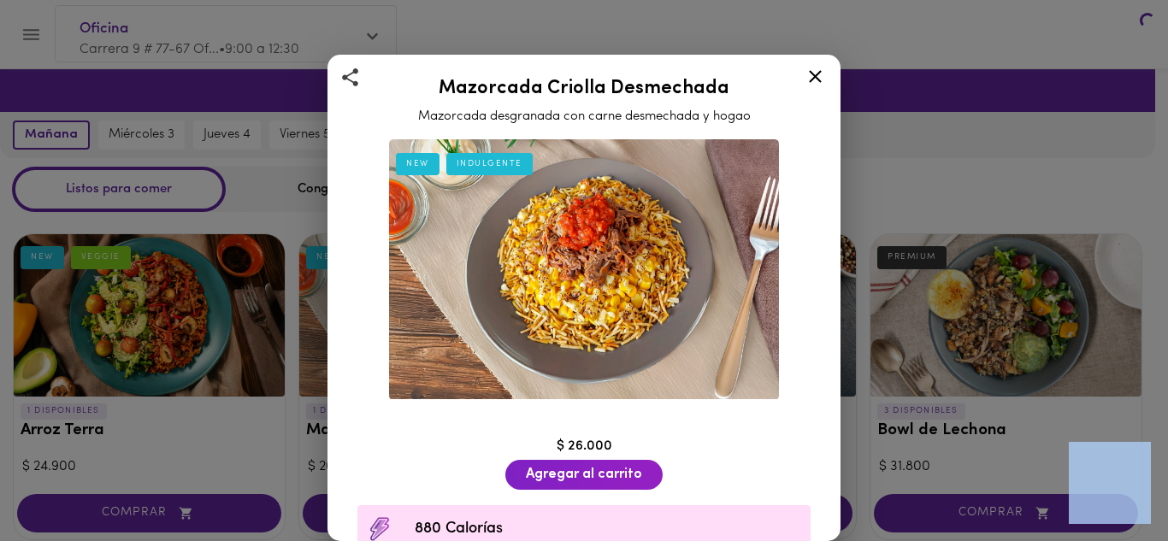
click at [431, 308] on div "Mazorcada Criolla Desmechada Mazorcada desgranada con carne desmechada y hogao …" at bounding box center [584, 270] width 1168 height 541
click at [813, 77] on icon at bounding box center [815, 76] width 21 height 21
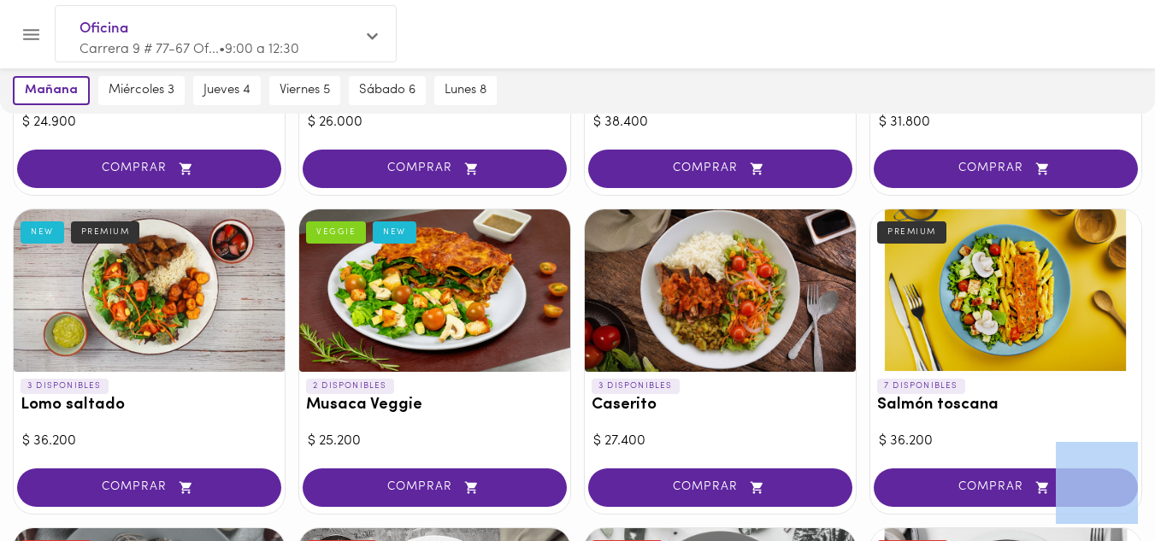
scroll to position [352, 0]
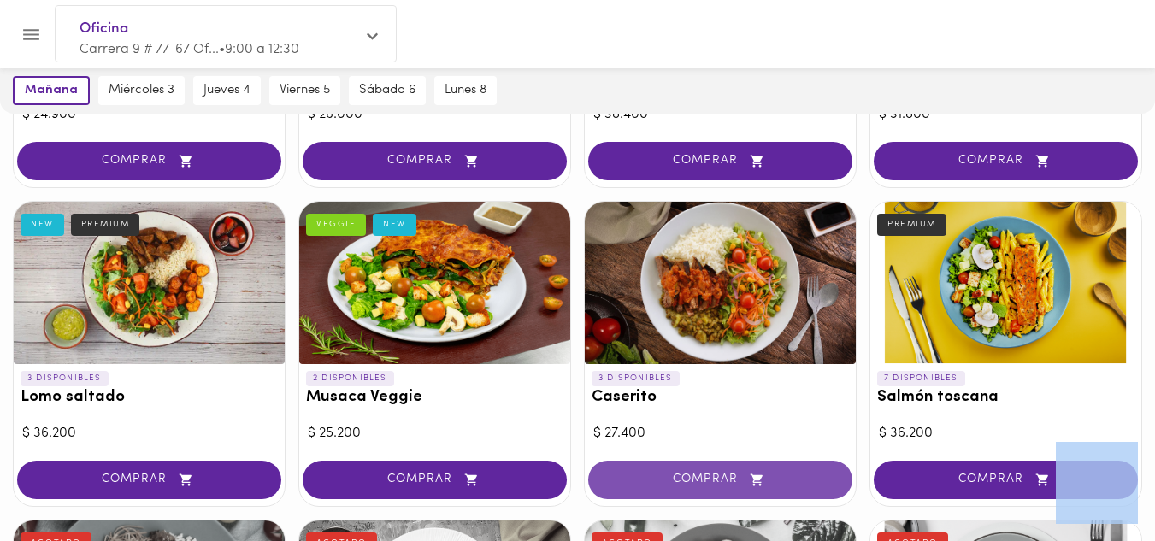
click at [699, 474] on span "COMPRAR" at bounding box center [720, 480] width 221 height 15
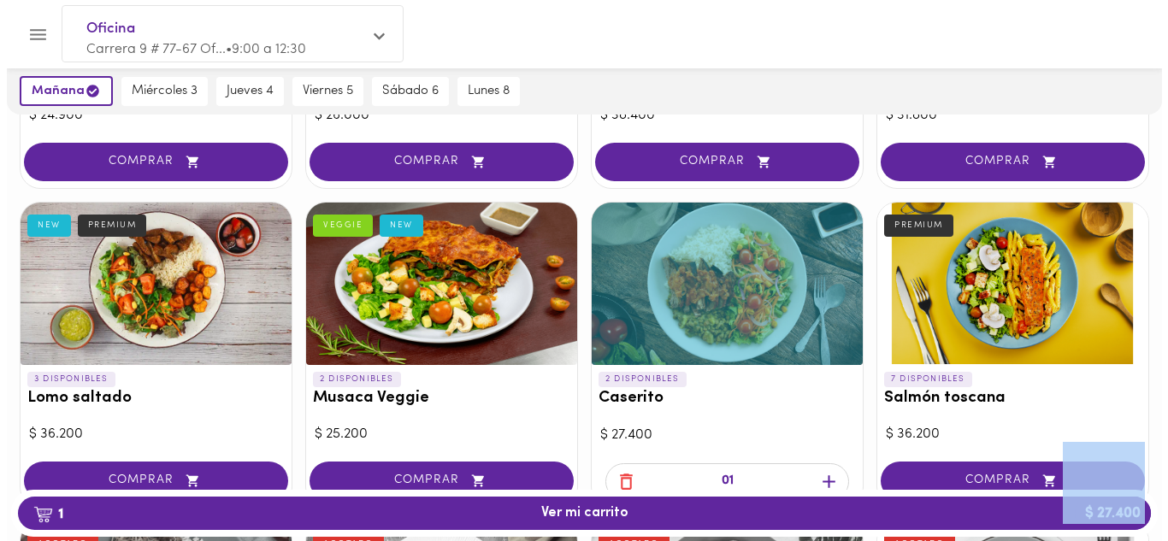
scroll to position [353, 0]
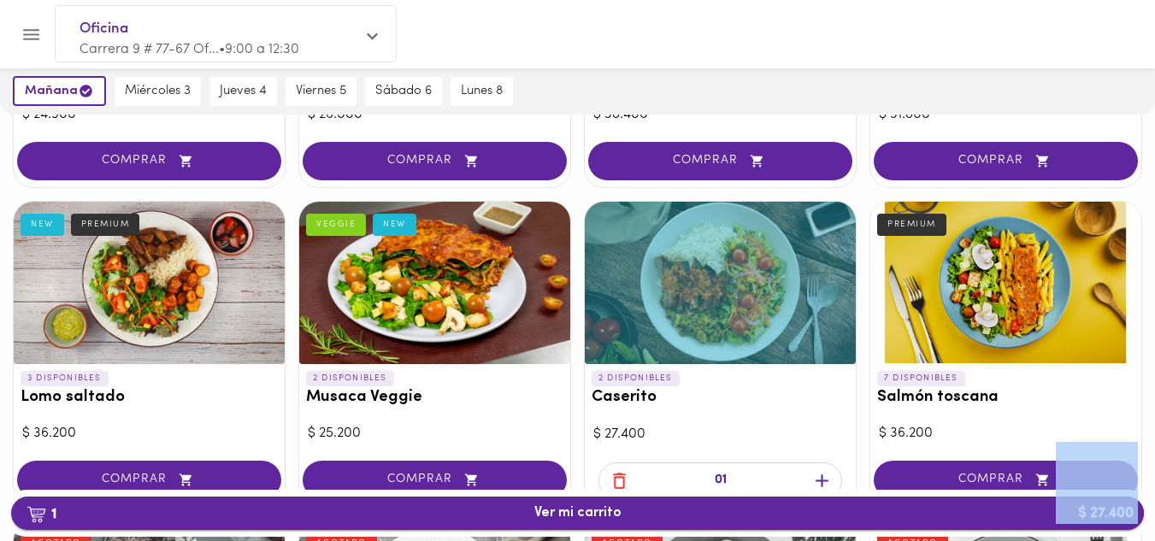
click at [579, 520] on span "1 Ver mi carrito $ 27.400" at bounding box center [577, 513] width 87 height 16
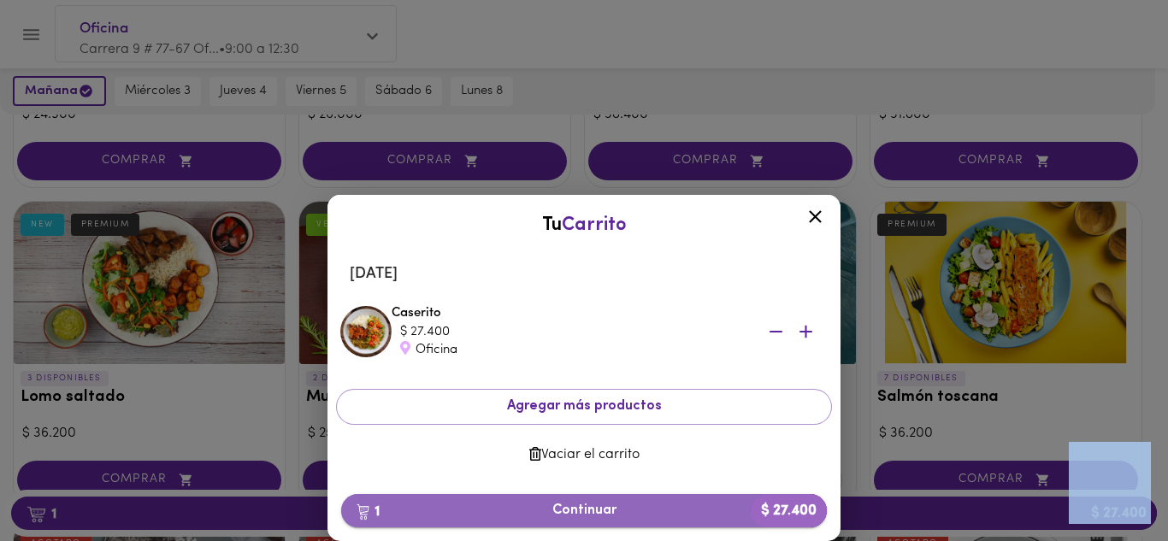
click at [576, 516] on span "1 Continuar $ 27.400" at bounding box center [584, 511] width 458 height 16
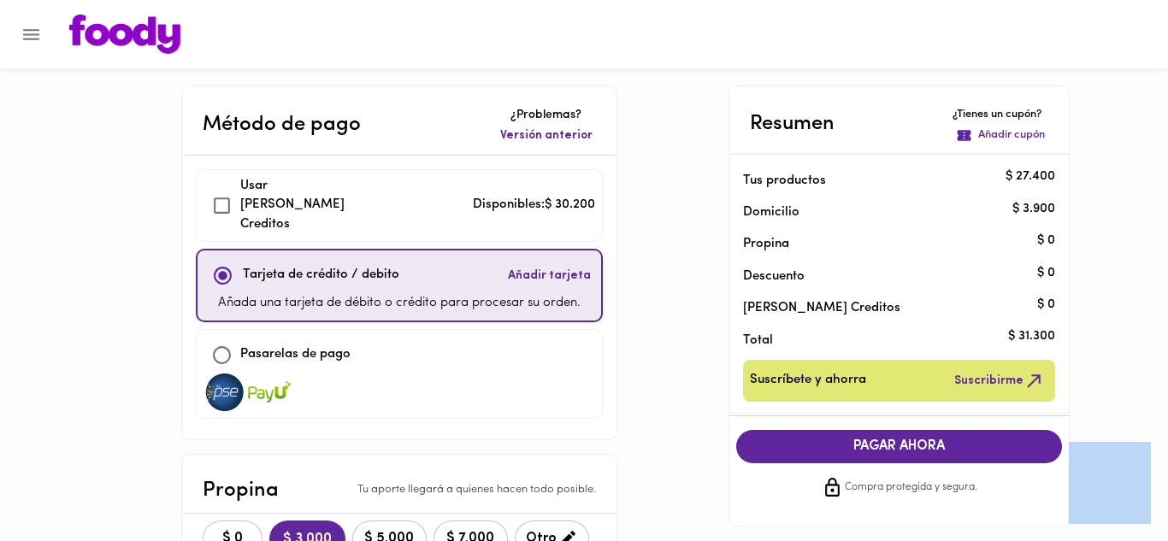
checkbox input "true"
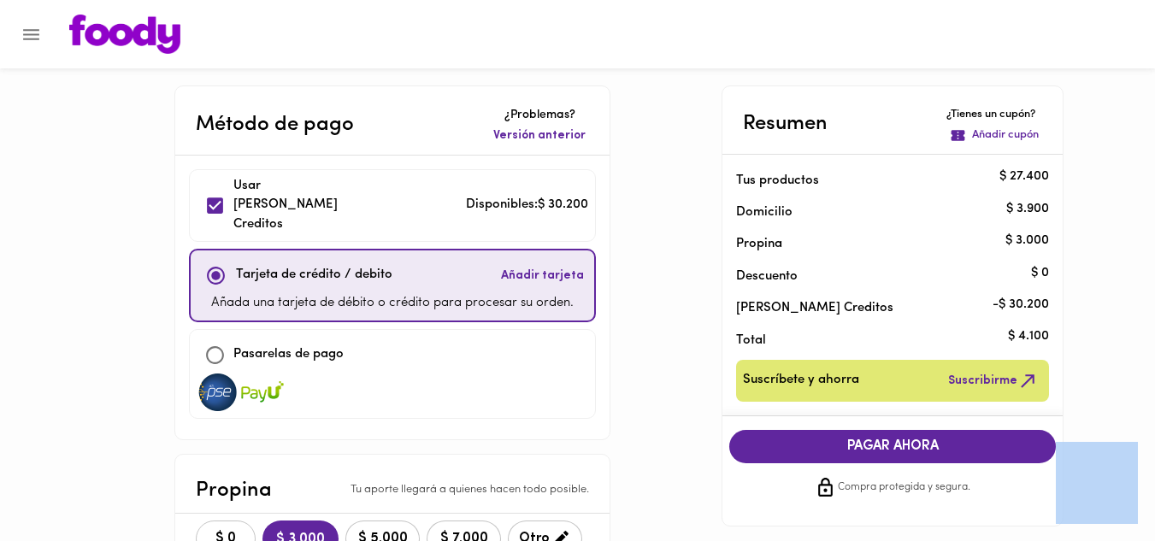
click at [235, 531] on span "$ 0" at bounding box center [226, 539] width 38 height 16
click at [225, 342] on input "checkbox" at bounding box center [215, 355] width 37 height 37
checkbox input "true"
checkbox input "false"
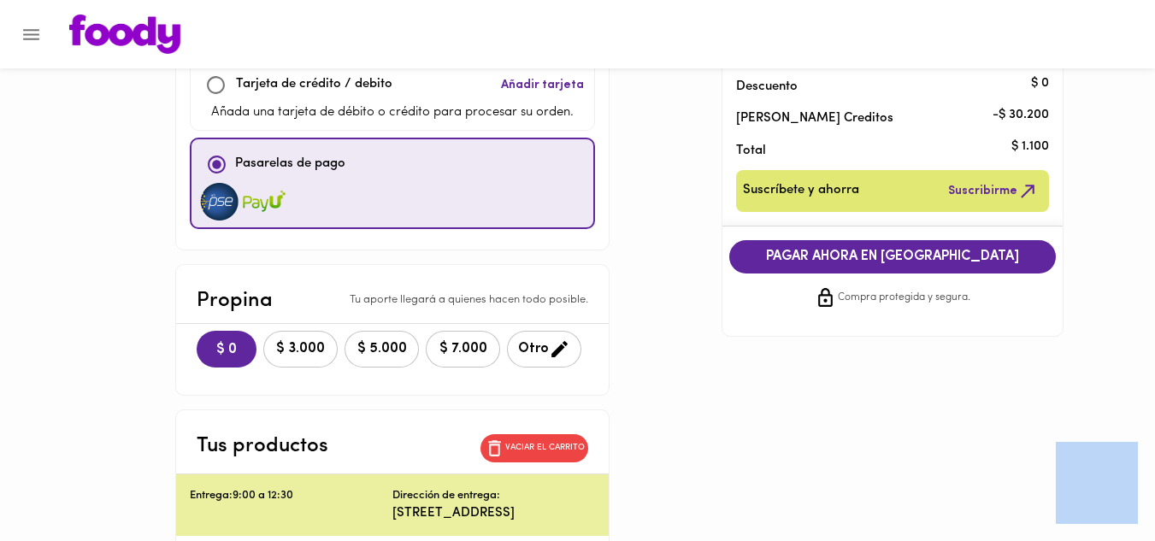
scroll to position [188, 0]
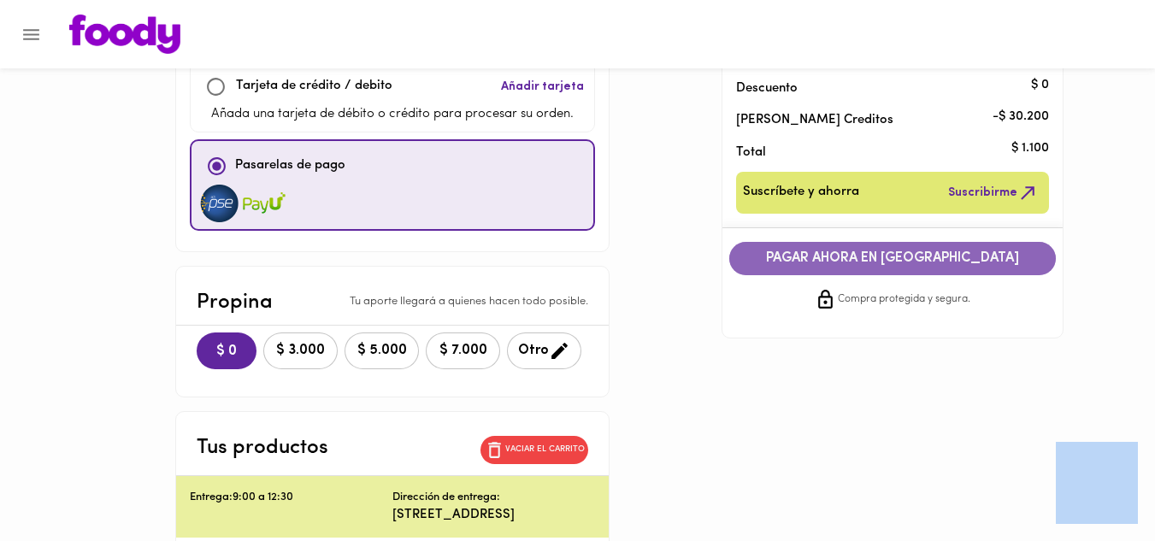
click at [895, 257] on span "PAGAR AHORA EN PASARELA" at bounding box center [892, 259] width 292 height 16
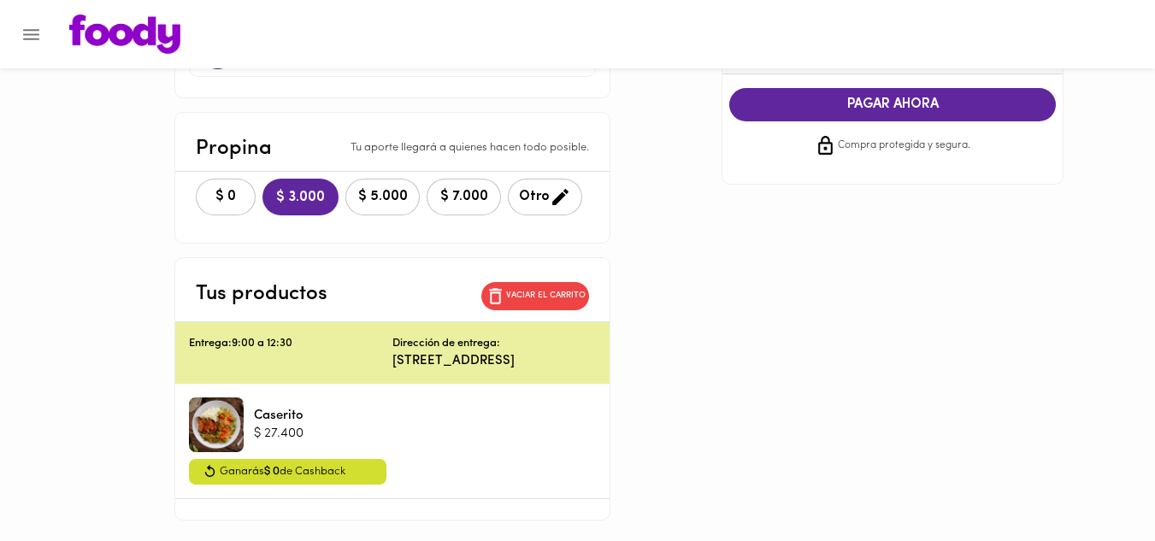
scroll to position [344, 0]
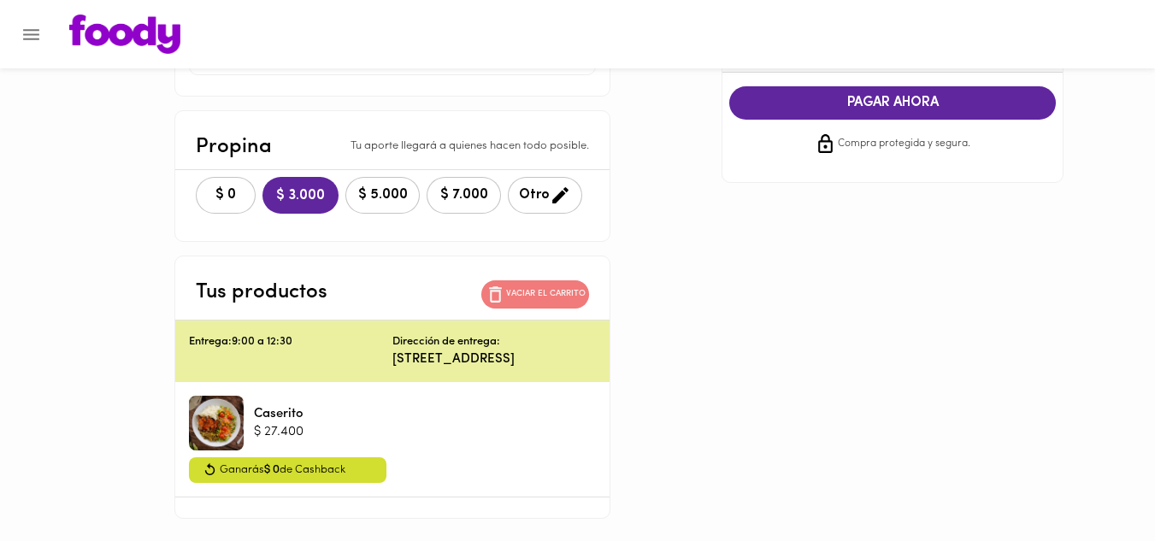
click at [535, 288] on p "Vaciar el carrito" at bounding box center [546, 294] width 80 height 12
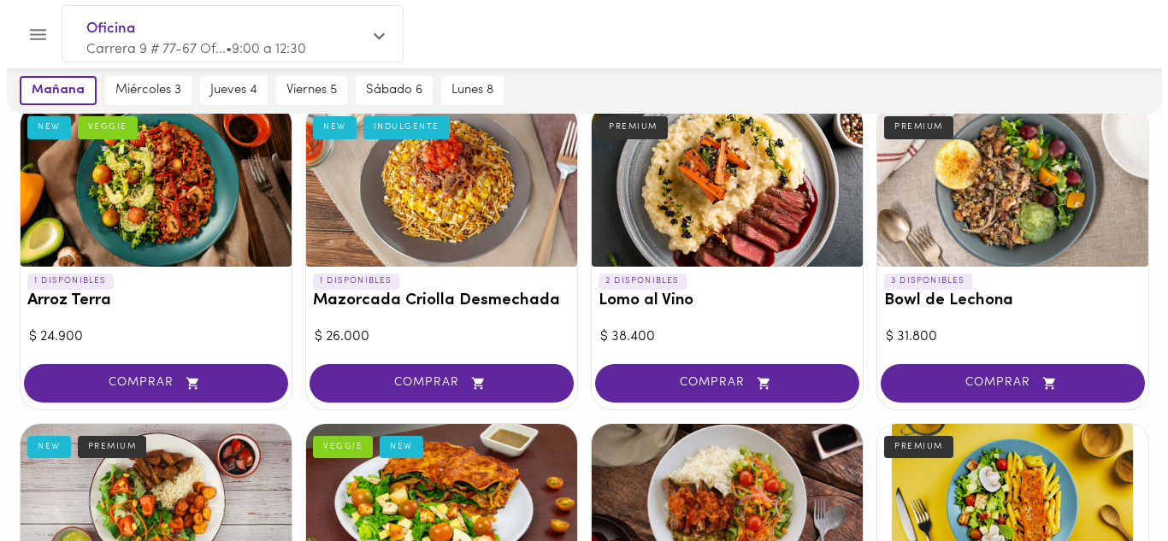
scroll to position [117, 0]
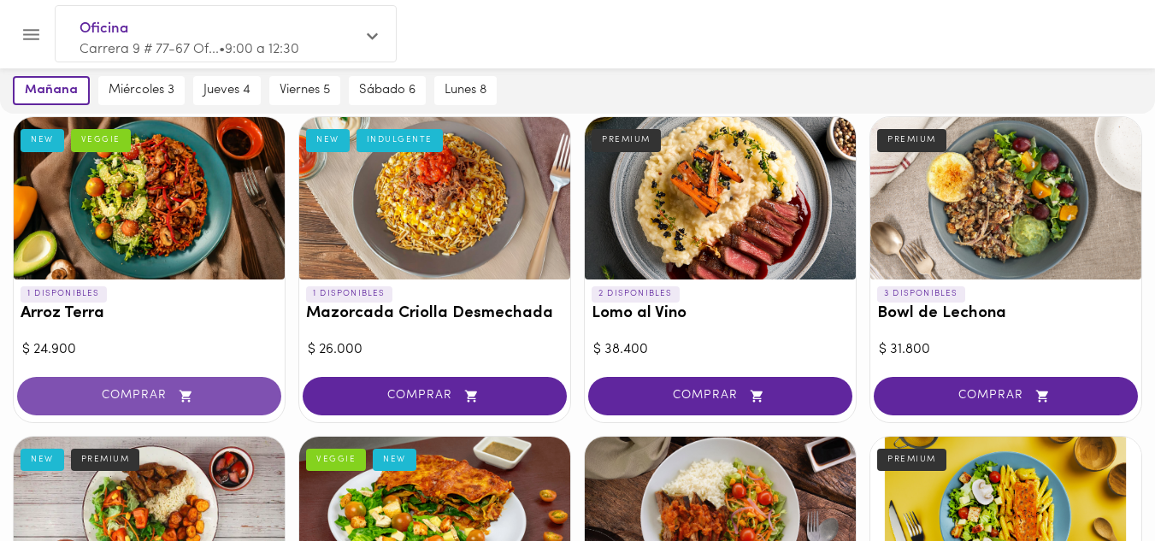
click at [115, 392] on span "COMPRAR" at bounding box center [148, 396] width 221 height 15
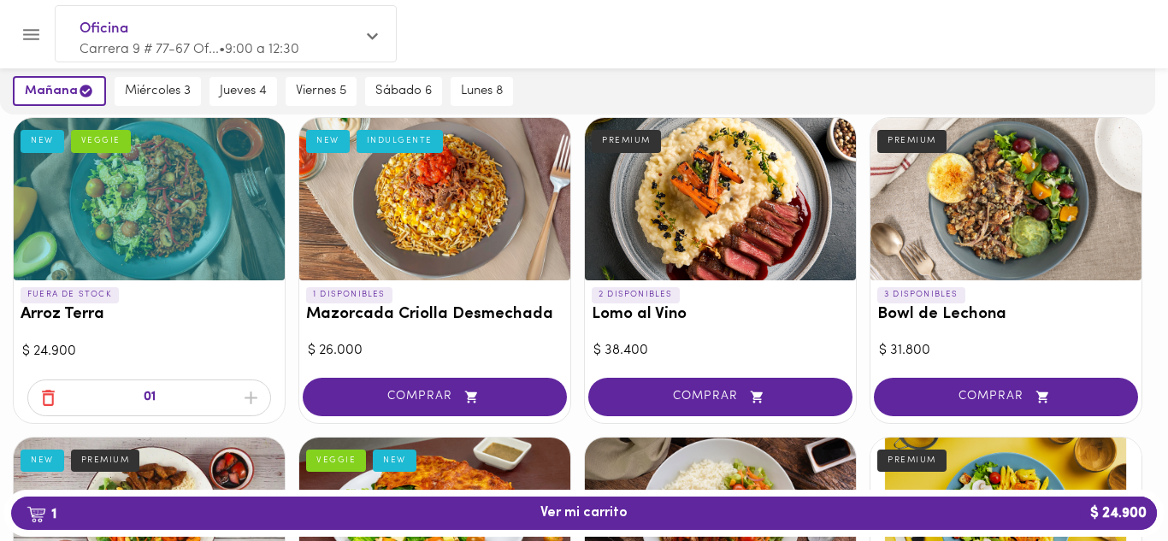
scroll to position [118, 0]
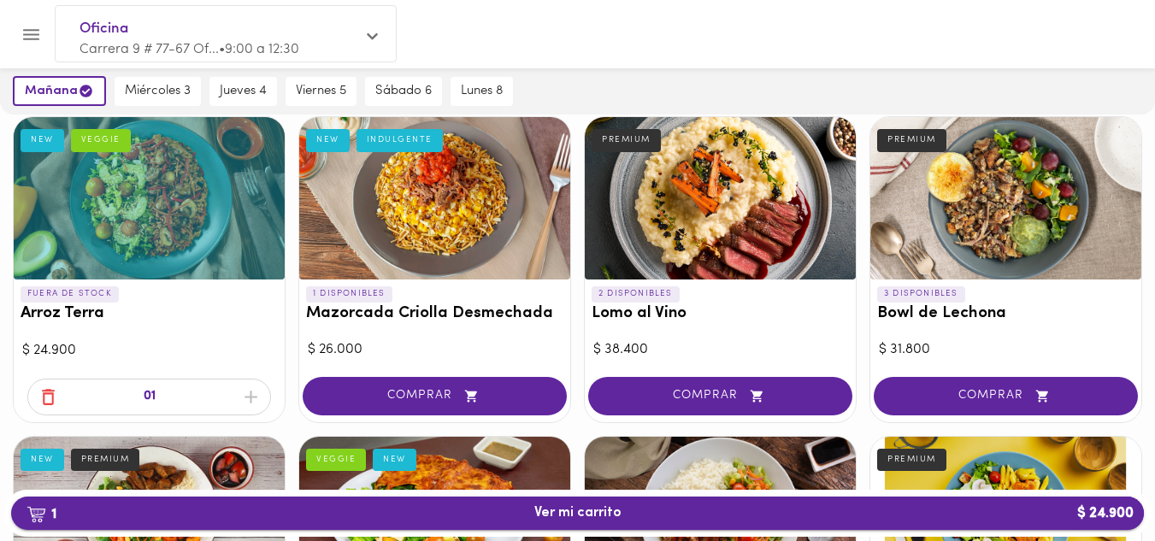
click at [556, 513] on span "1 Ver mi carrito $ 24.900" at bounding box center [577, 513] width 87 height 16
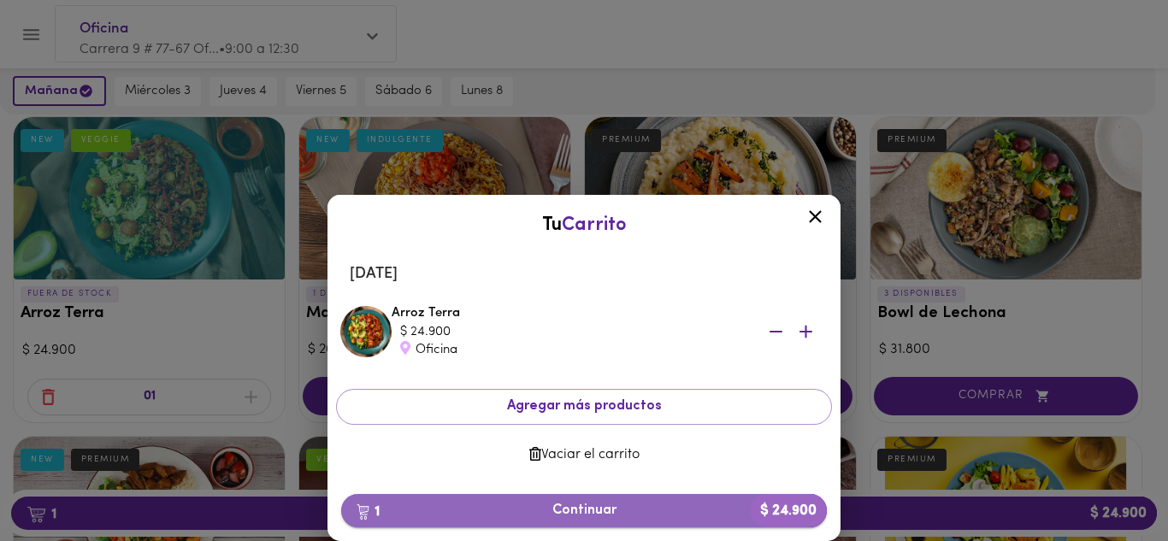
click at [597, 507] on span "1 Continuar $ 24.900" at bounding box center [584, 511] width 458 height 16
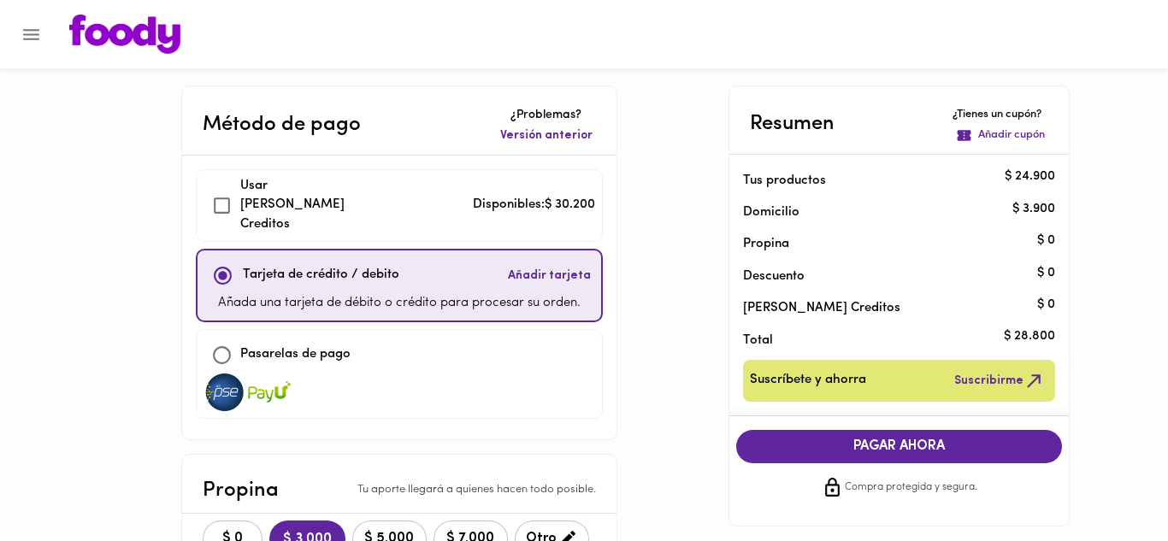
checkbox input "true"
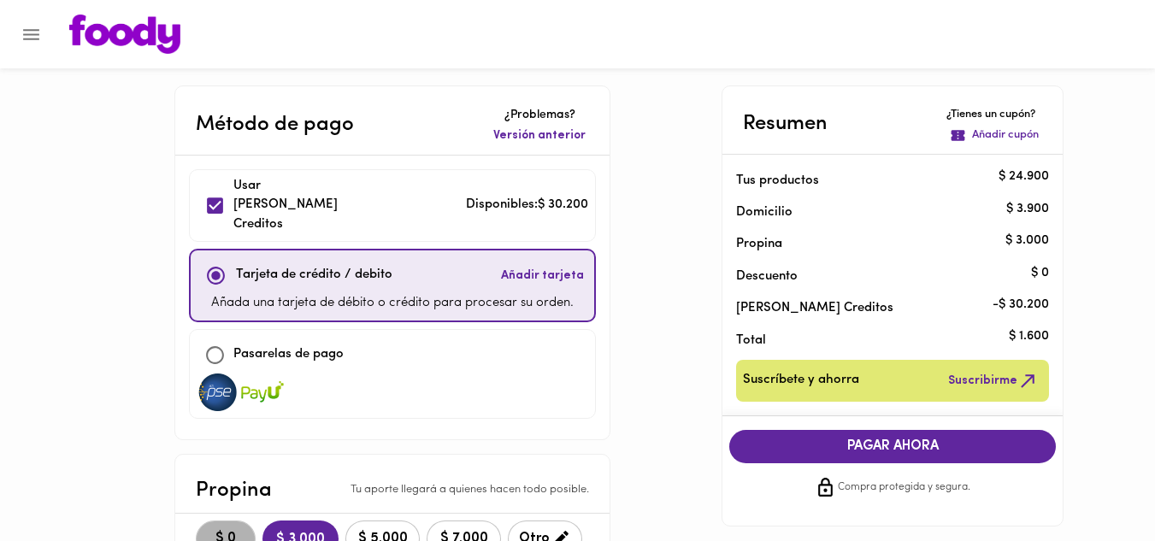
click at [234, 531] on span "$ 0" at bounding box center [226, 539] width 38 height 16
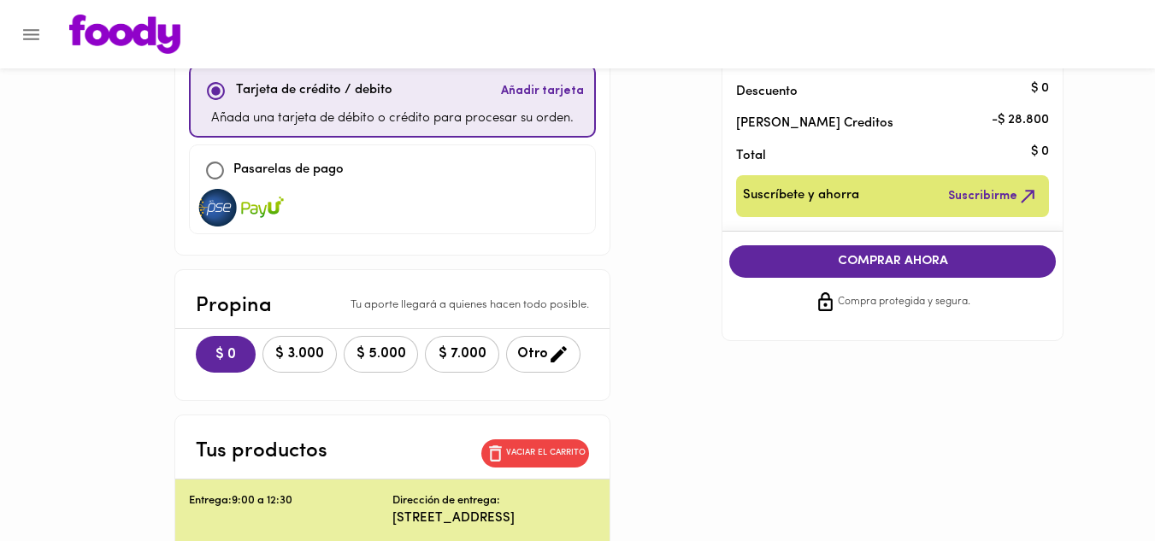
scroll to position [183, 0]
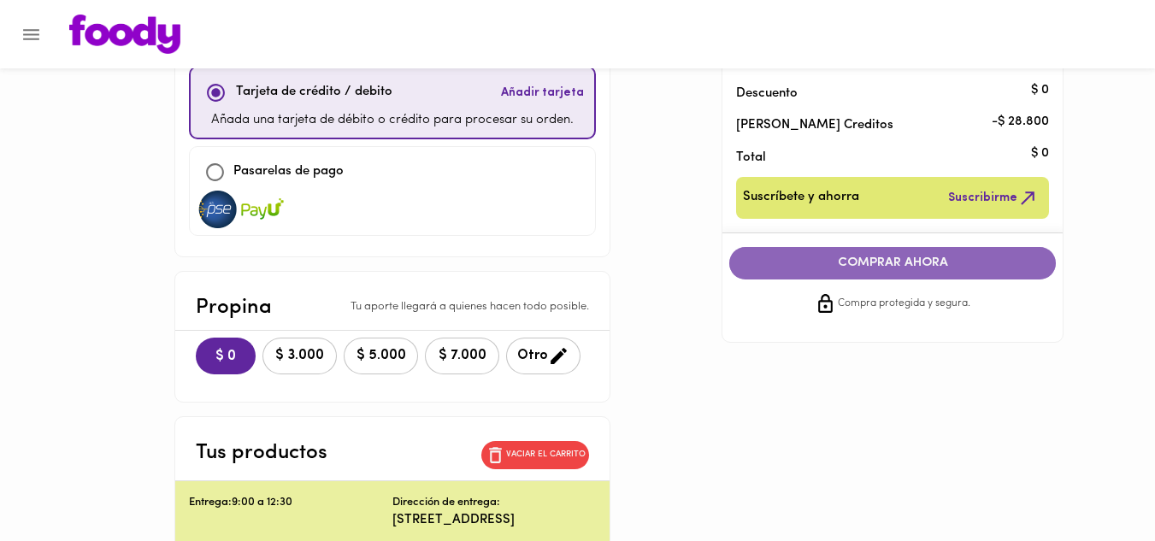
click at [874, 263] on span "COMPRAR AHORA" at bounding box center [892, 263] width 292 height 15
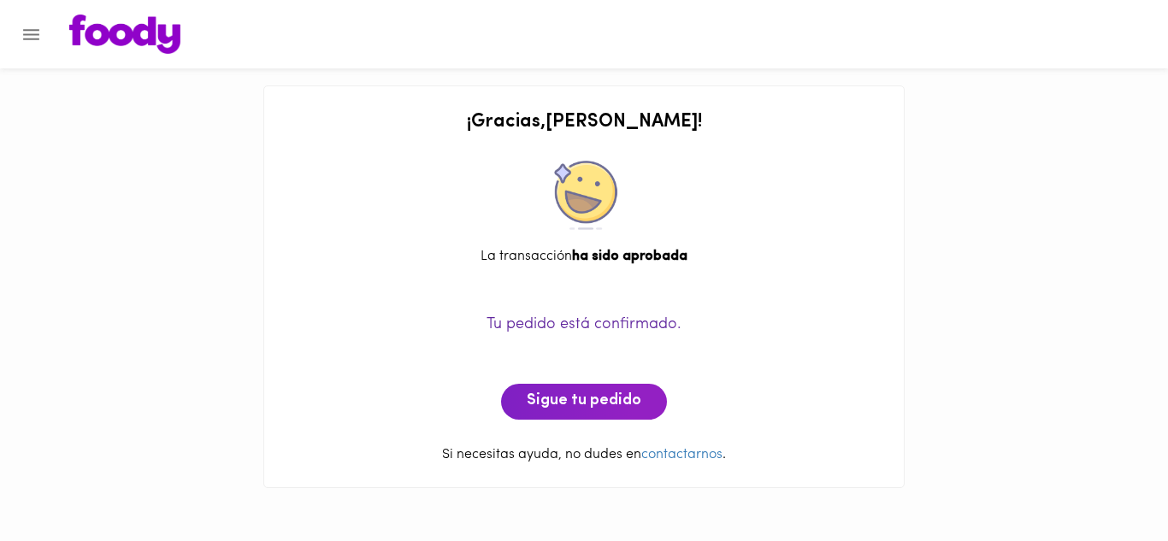
click at [32, 39] on icon "Menu" at bounding box center [31, 34] width 16 height 11
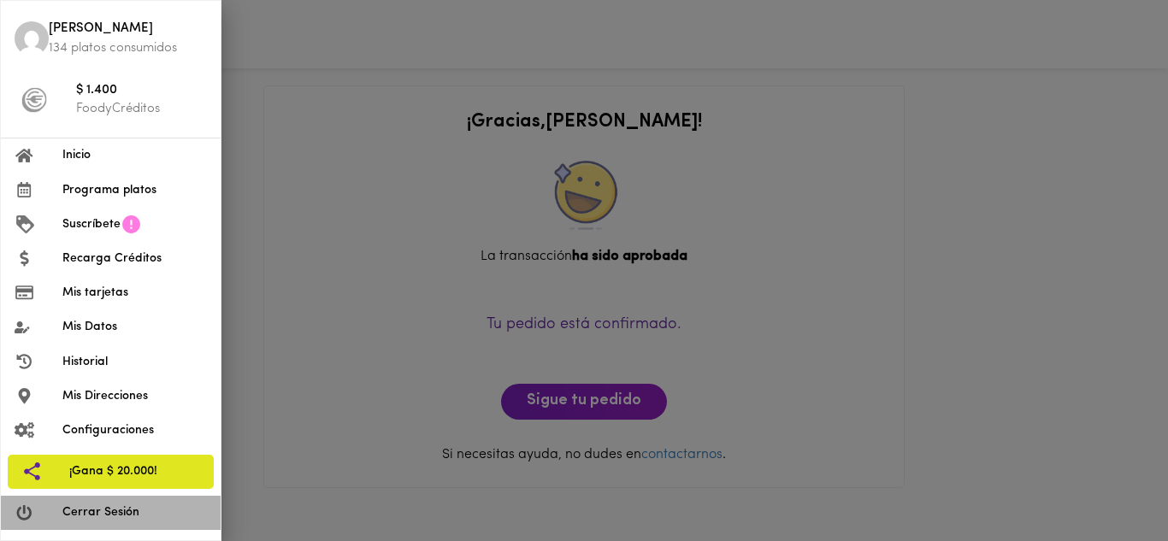
click at [103, 516] on span "Cerrar Sesión" at bounding box center [134, 513] width 145 height 18
